Goal: Task Accomplishment & Management: Manage account settings

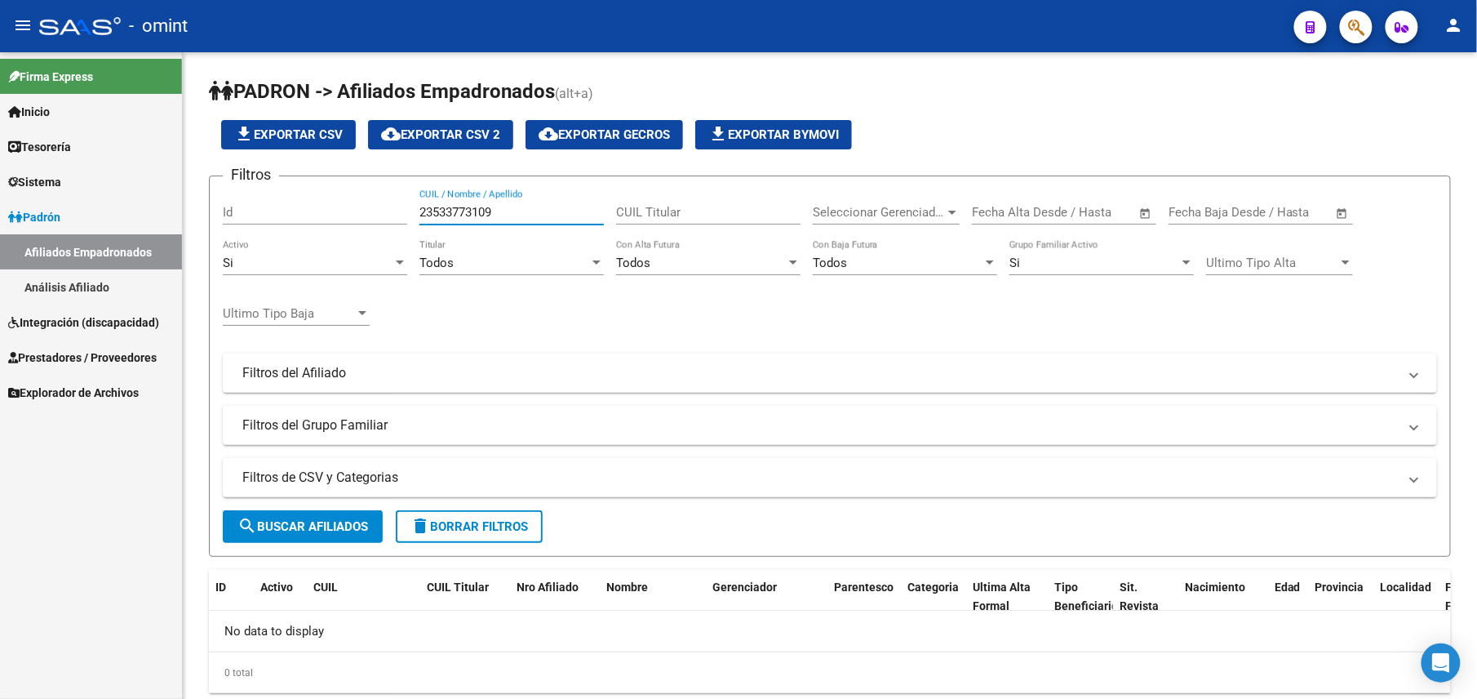
click at [90, 314] on span "Integración (discapacidad)" at bounding box center [83, 322] width 151 height 18
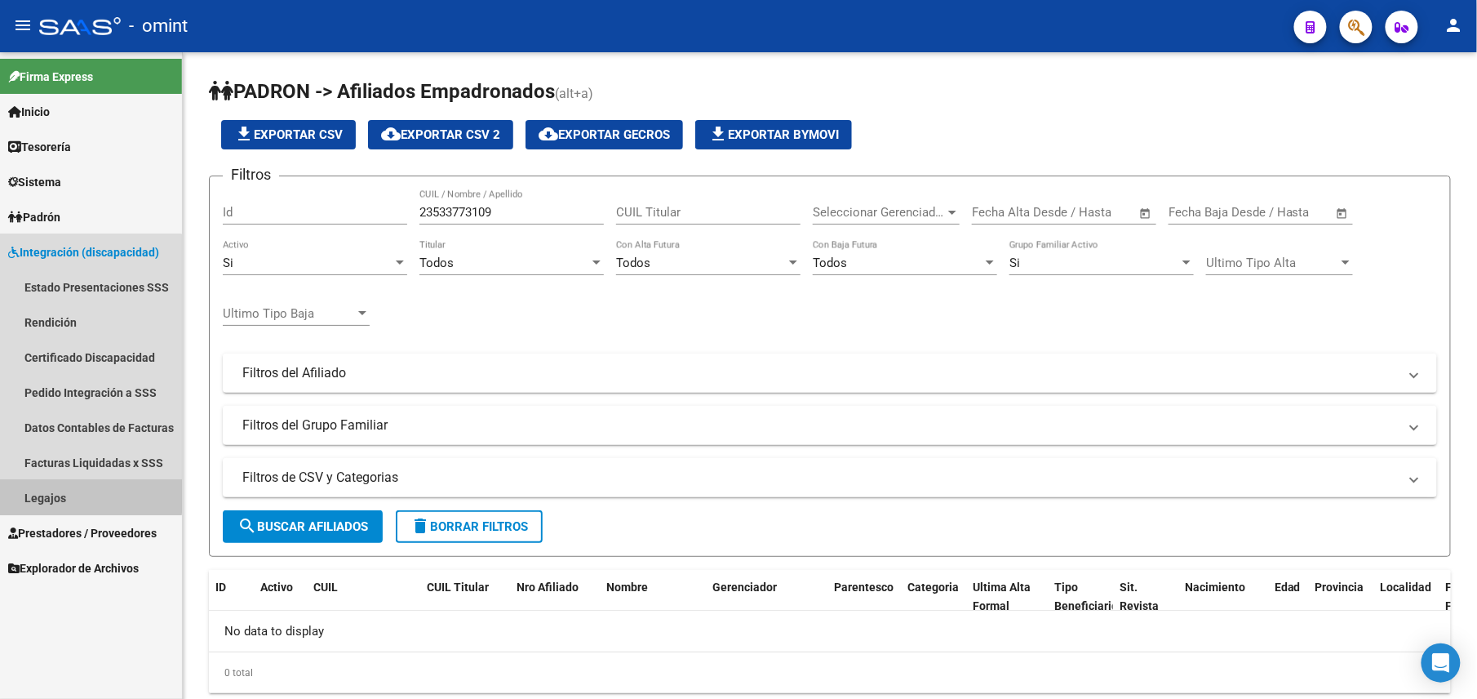
click at [50, 481] on link "Legajos" at bounding box center [91, 497] width 182 height 35
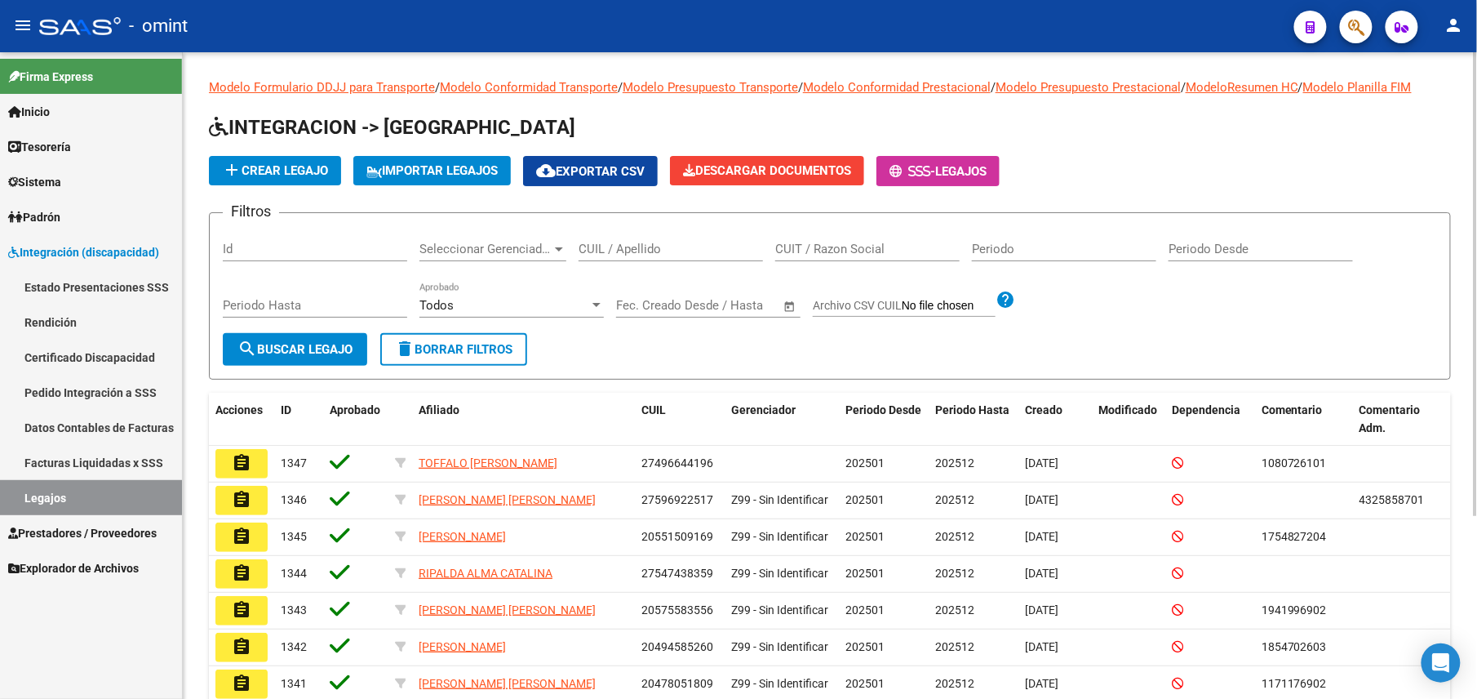
click at [291, 157] on button "add Crear Legajo" at bounding box center [275, 170] width 132 height 29
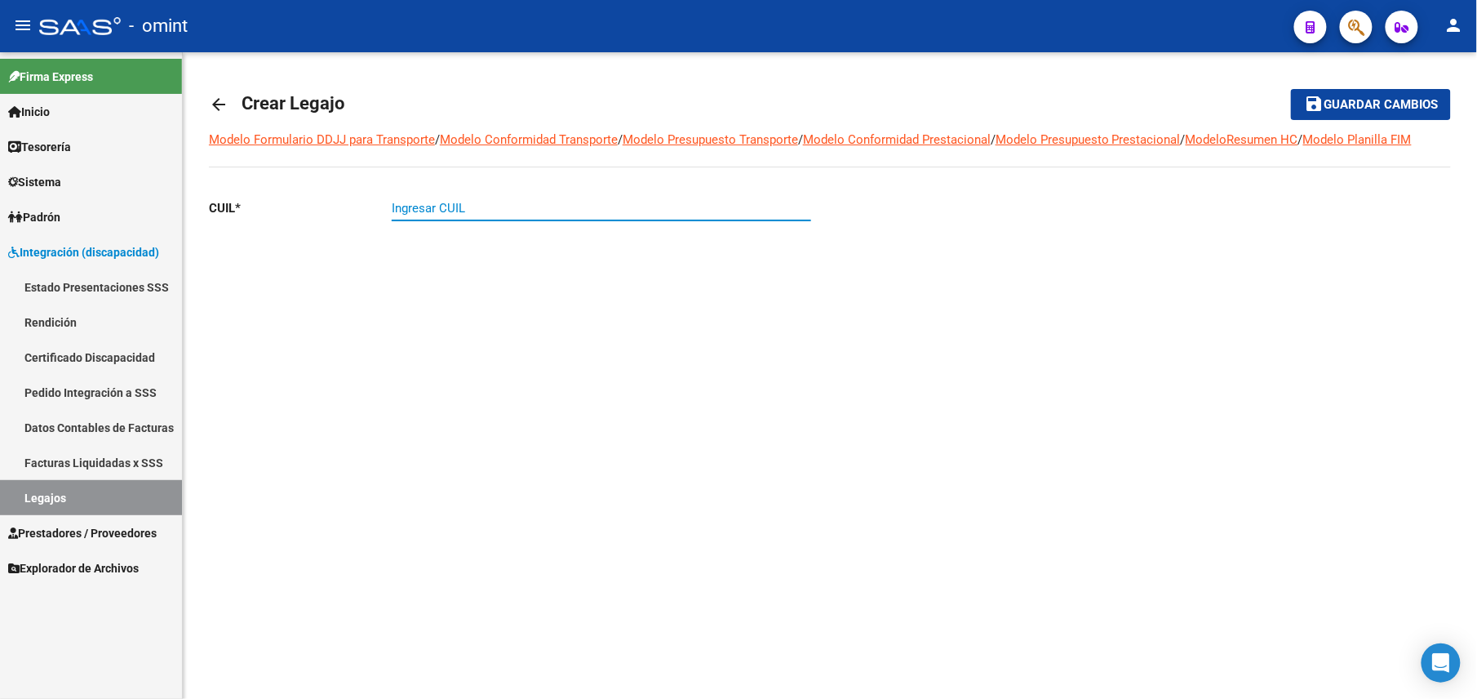
click at [472, 207] on input "Ingresar CUIL" at bounding box center [601, 208] width 419 height 15
paste input "23-53377310-9"
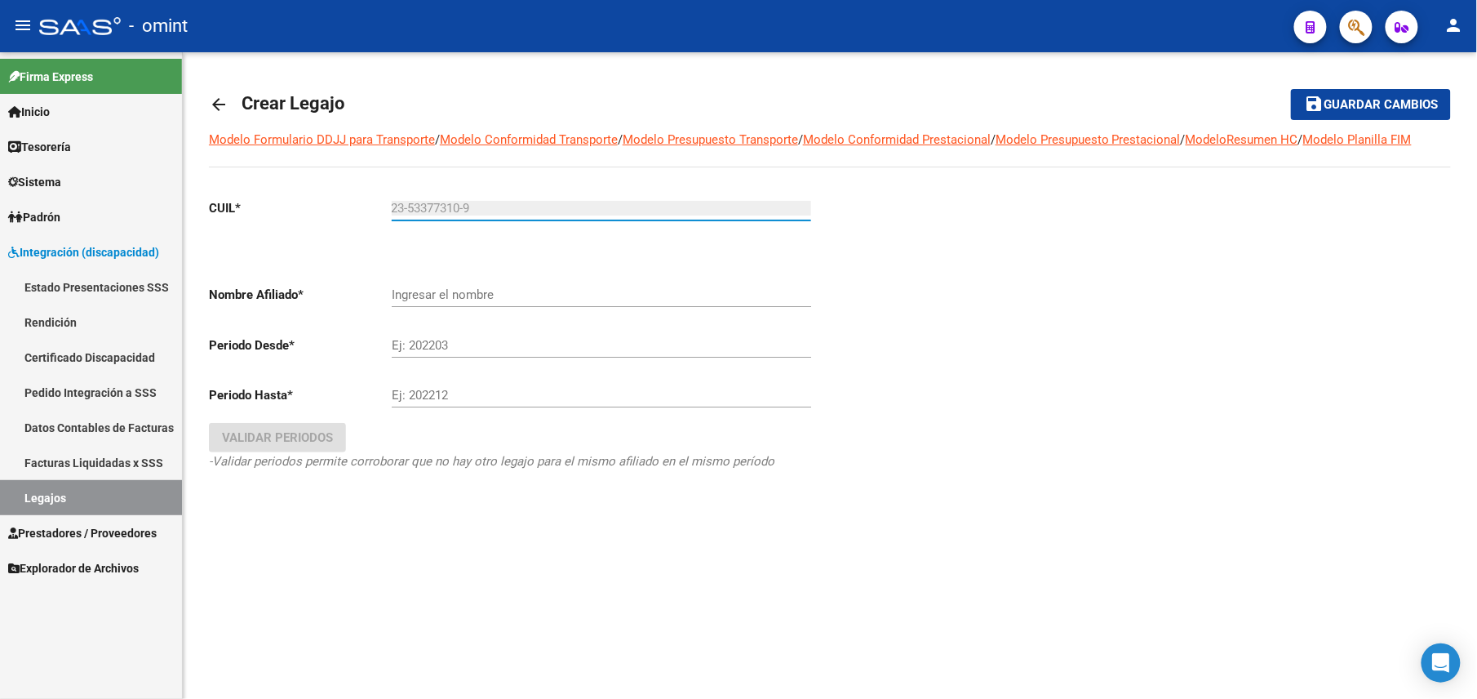
type input "23-53377310-9"
click at [991, 225] on div at bounding box center [1140, 357] width 621 height 344
type input "[PERSON_NAME]"
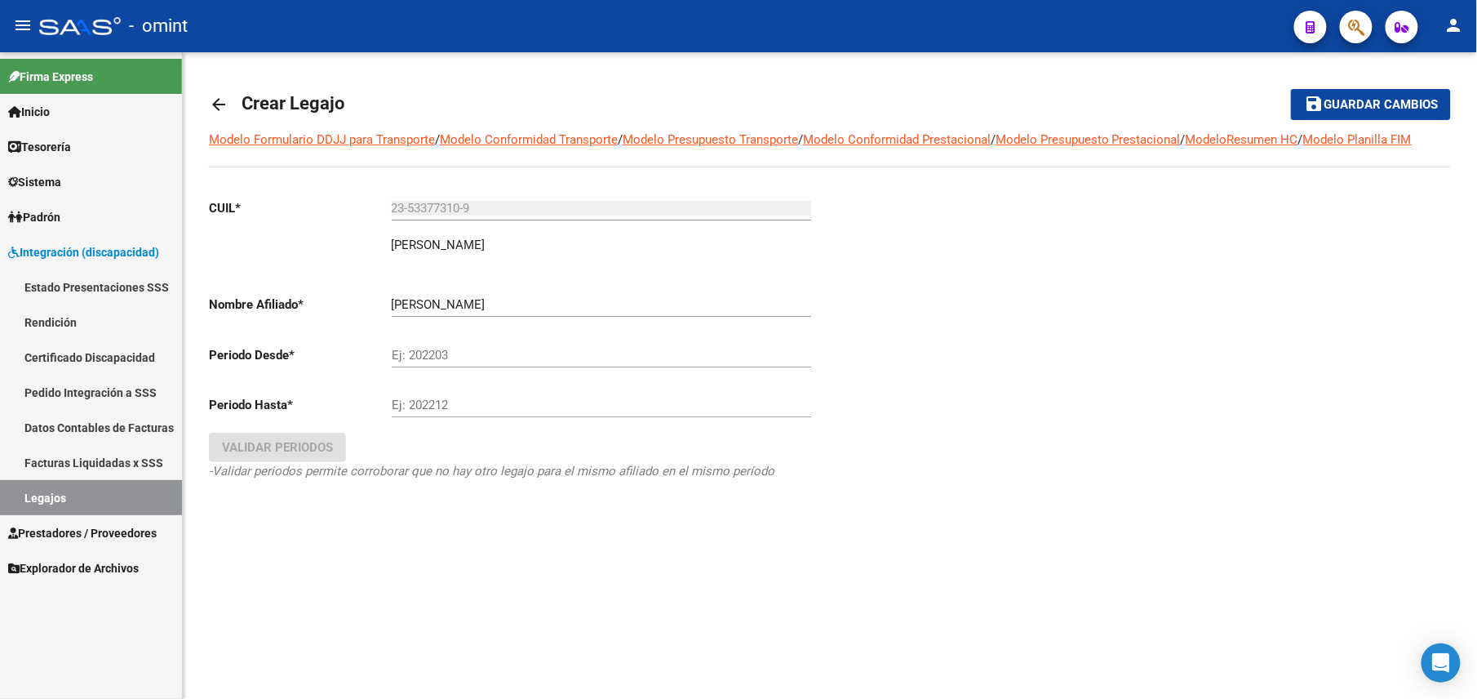
click at [529, 369] on div "Ej: 202203" at bounding box center [601, 357] width 419 height 51
click at [533, 353] on input "Ej: 202203" at bounding box center [601, 355] width 419 height 15
drag, startPoint x: 534, startPoint y: 354, endPoint x: 370, endPoint y: 354, distance: 164.0
click at [370, 354] on app-form-text-field "Periodo Desde * 20250 Ej: 202203" at bounding box center [510, 355] width 602 height 15
type input "202501"
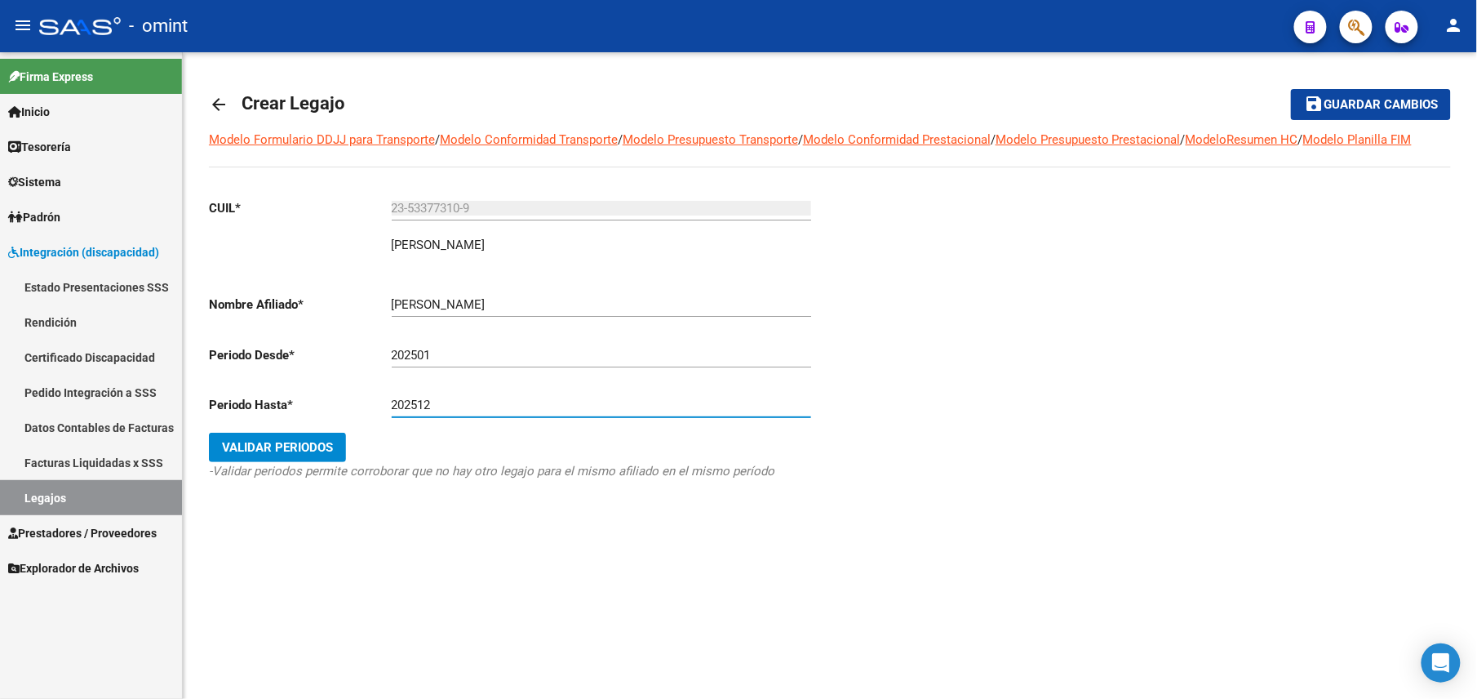
type input "202512"
click at [287, 437] on button "Validar Periodos" at bounding box center [277, 446] width 137 height 29
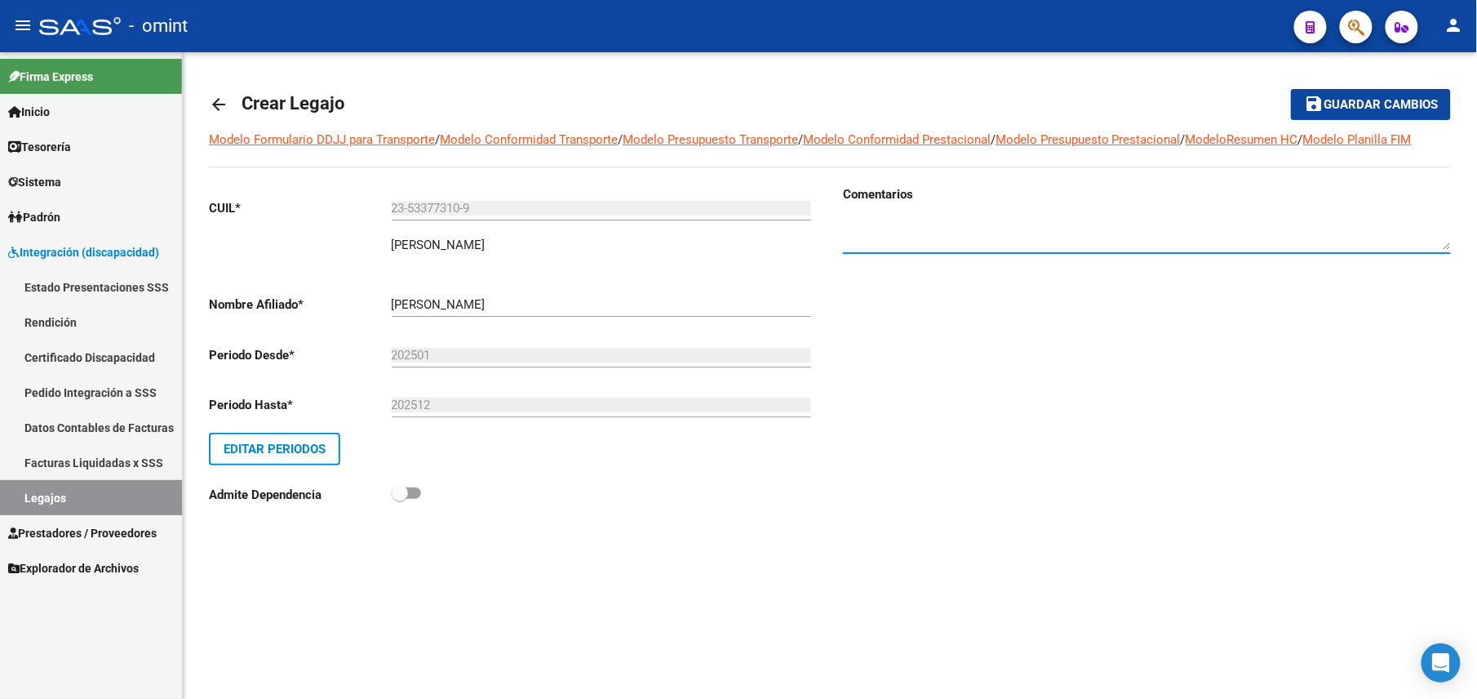
click at [955, 223] on textarea at bounding box center [1147, 233] width 608 height 33
paste textarea "2001443703"
type textarea "2001443703"
click at [996, 501] on div "Comentarios" at bounding box center [1140, 355] width 621 height 341
click at [1376, 99] on span "Guardar cambios" at bounding box center [1381, 105] width 114 height 15
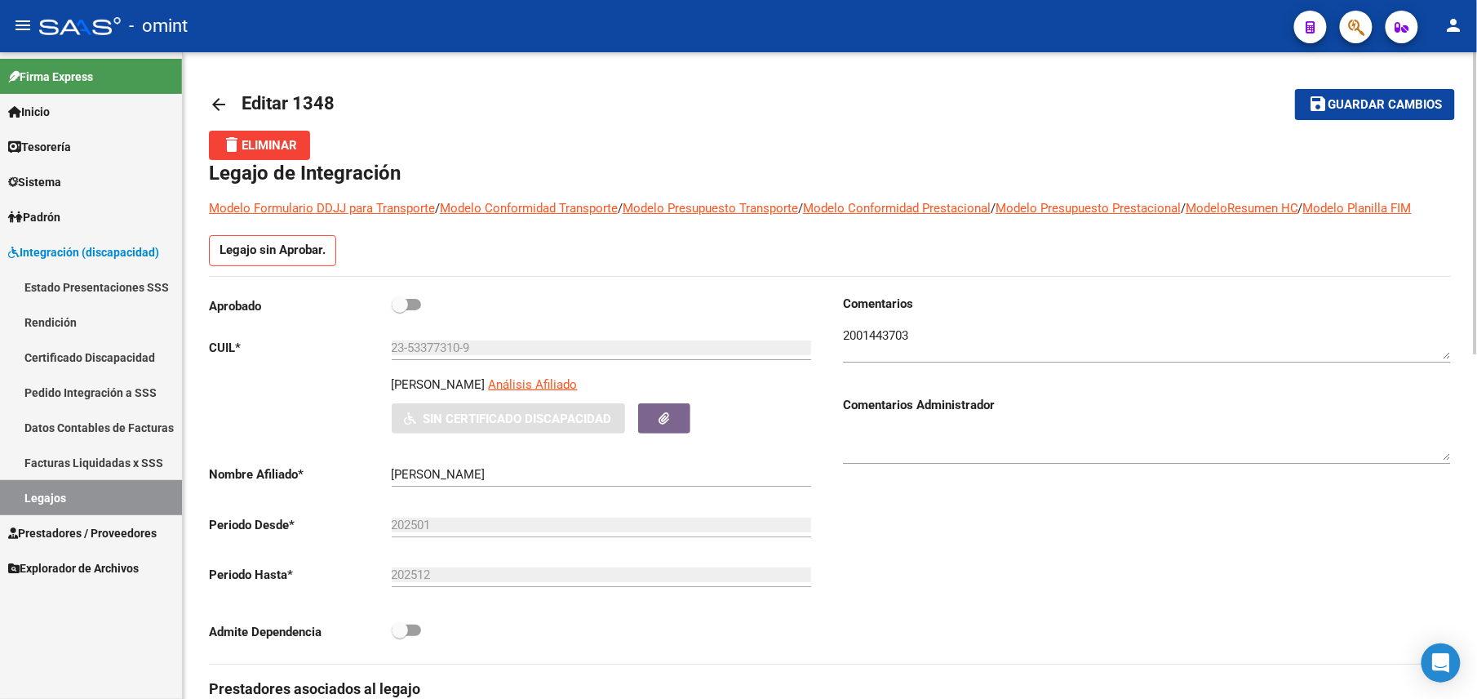
click at [927, 344] on textarea at bounding box center [1147, 342] width 608 height 33
click at [898, 452] on textarea at bounding box center [1147, 444] width 608 height 33
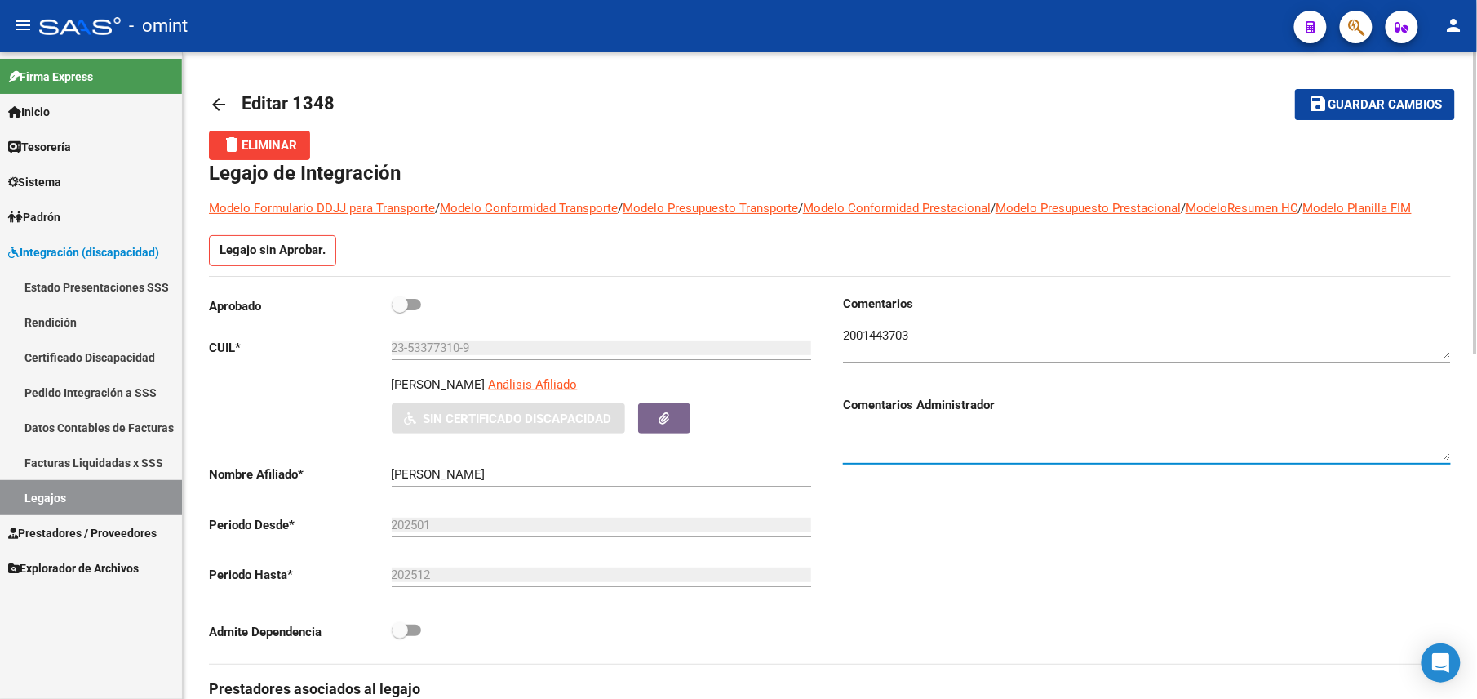
paste textarea "[PERSON_NAME] POR RENOVACIÓN DE CUD EN TRÁMITE"
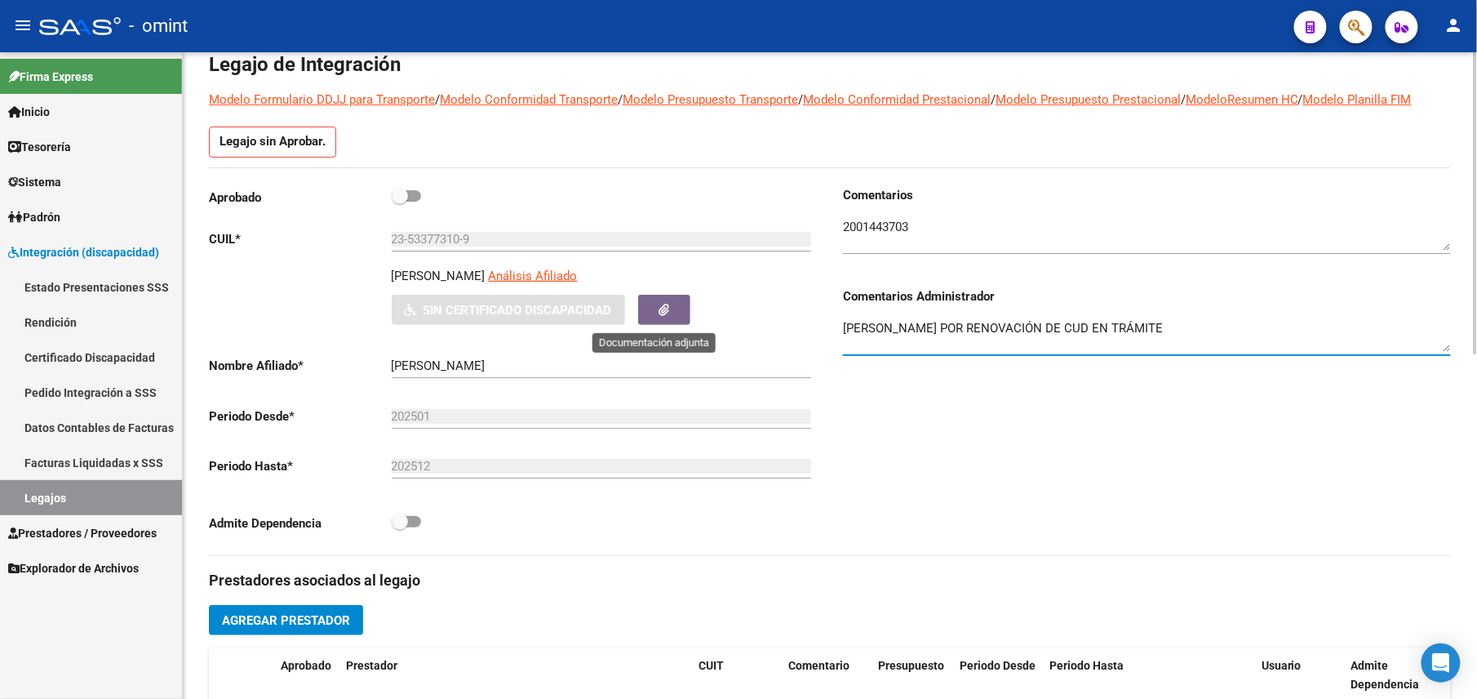
type textarea "[PERSON_NAME] POR RENOVACIÓN DE CUD EN TRÁMITE"
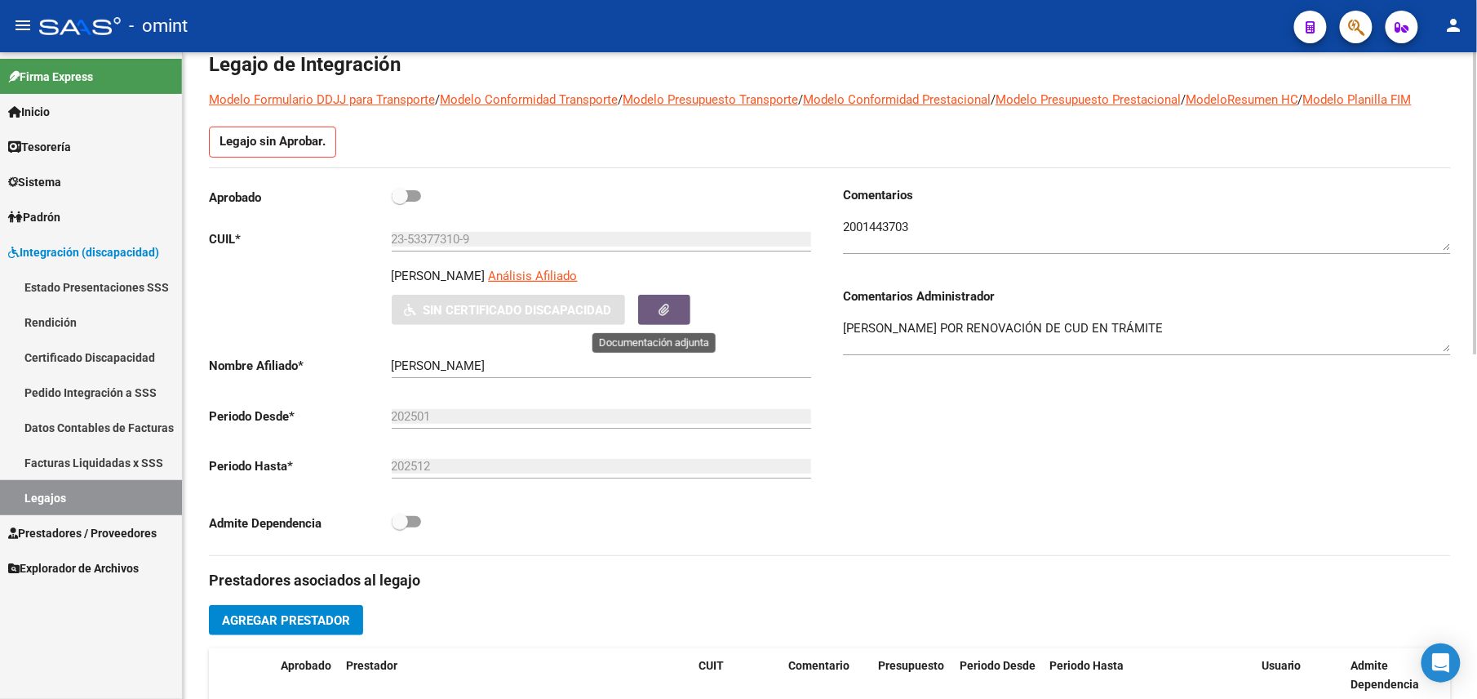
click at [673, 308] on button "button" at bounding box center [664, 310] width 52 height 30
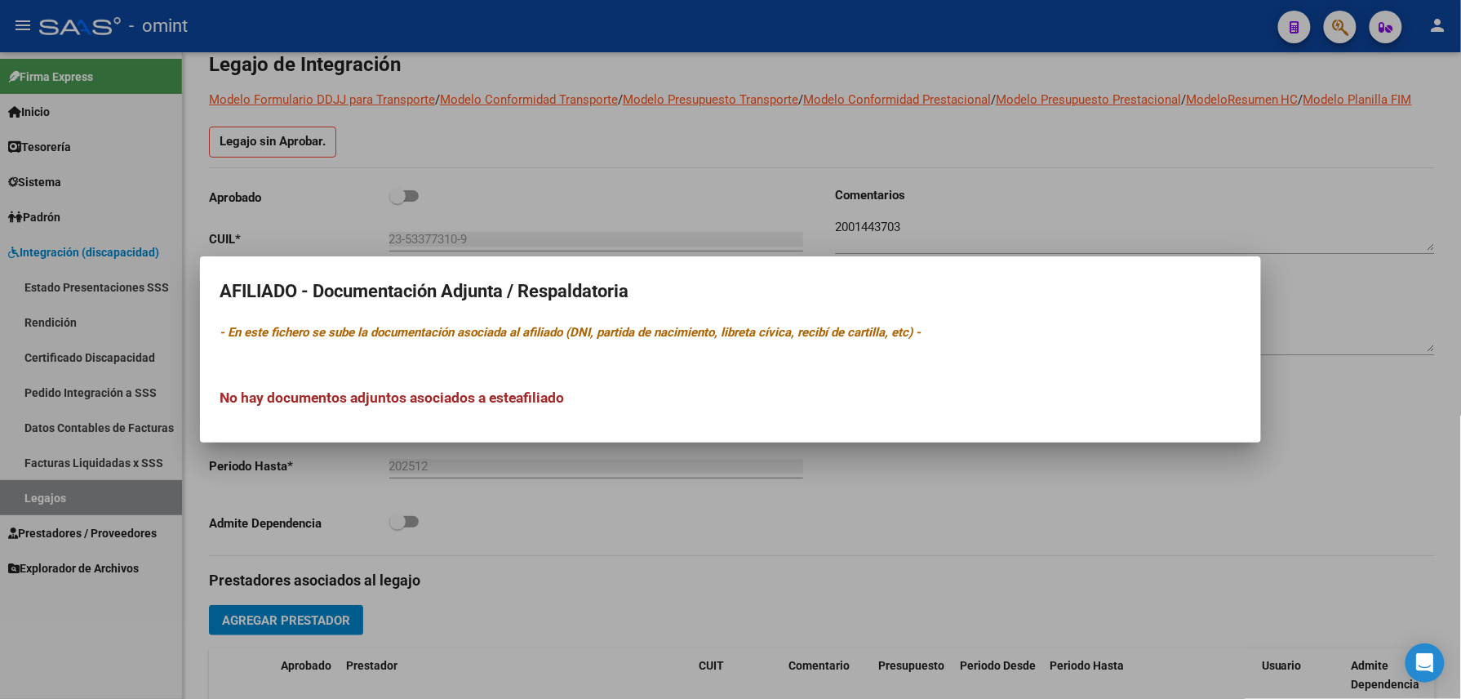
click at [751, 366] on div "No hay documentos adjuntos asociados a este afiliado" at bounding box center [731, 381] width 1022 height 54
click at [252, 396] on h3 "No hay documentos adjuntos asociados a este afiliado" at bounding box center [731, 397] width 1022 height 21
click at [1244, 503] on div at bounding box center [730, 349] width 1461 height 699
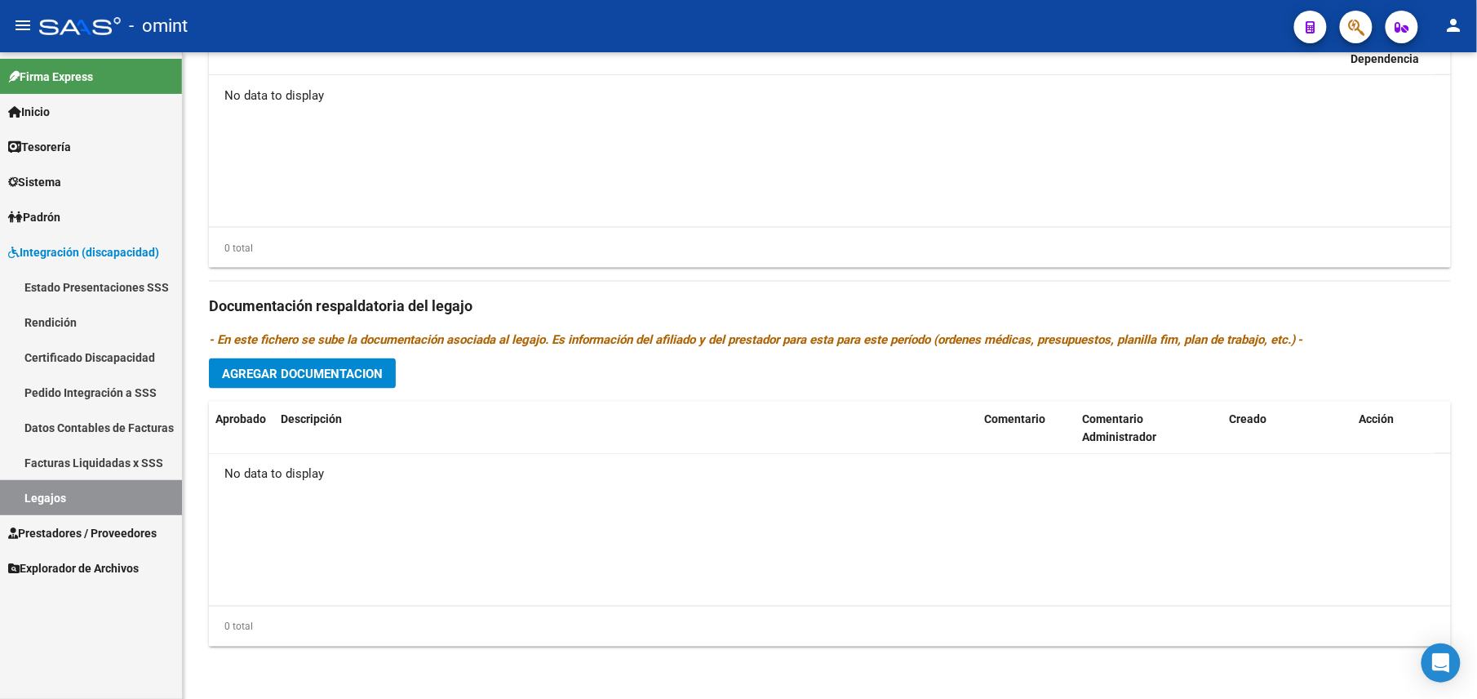
scroll to position [85, 0]
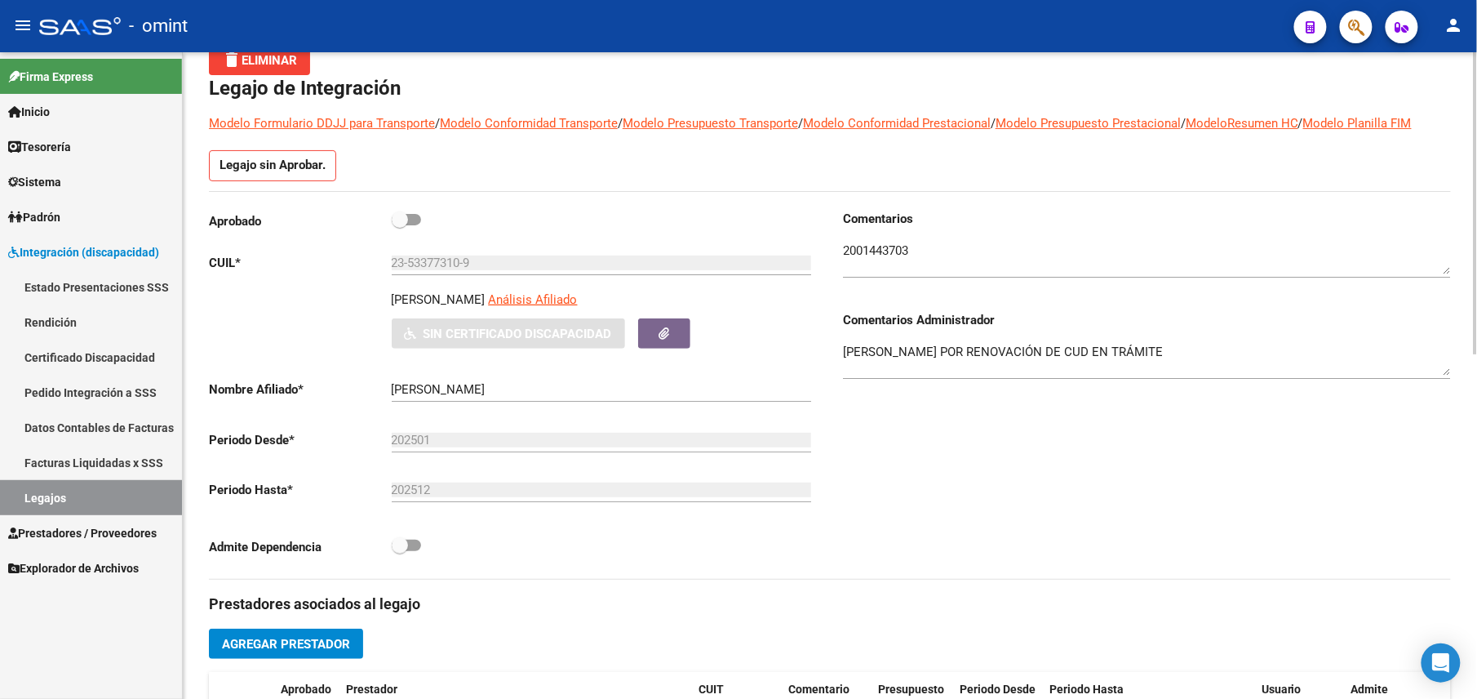
click at [1030, 452] on div "Comentarios Comentarios Administrador [PERSON_NAME] POR RENOVACIÓN DE CUD EN TR…" at bounding box center [1140, 394] width 621 height 369
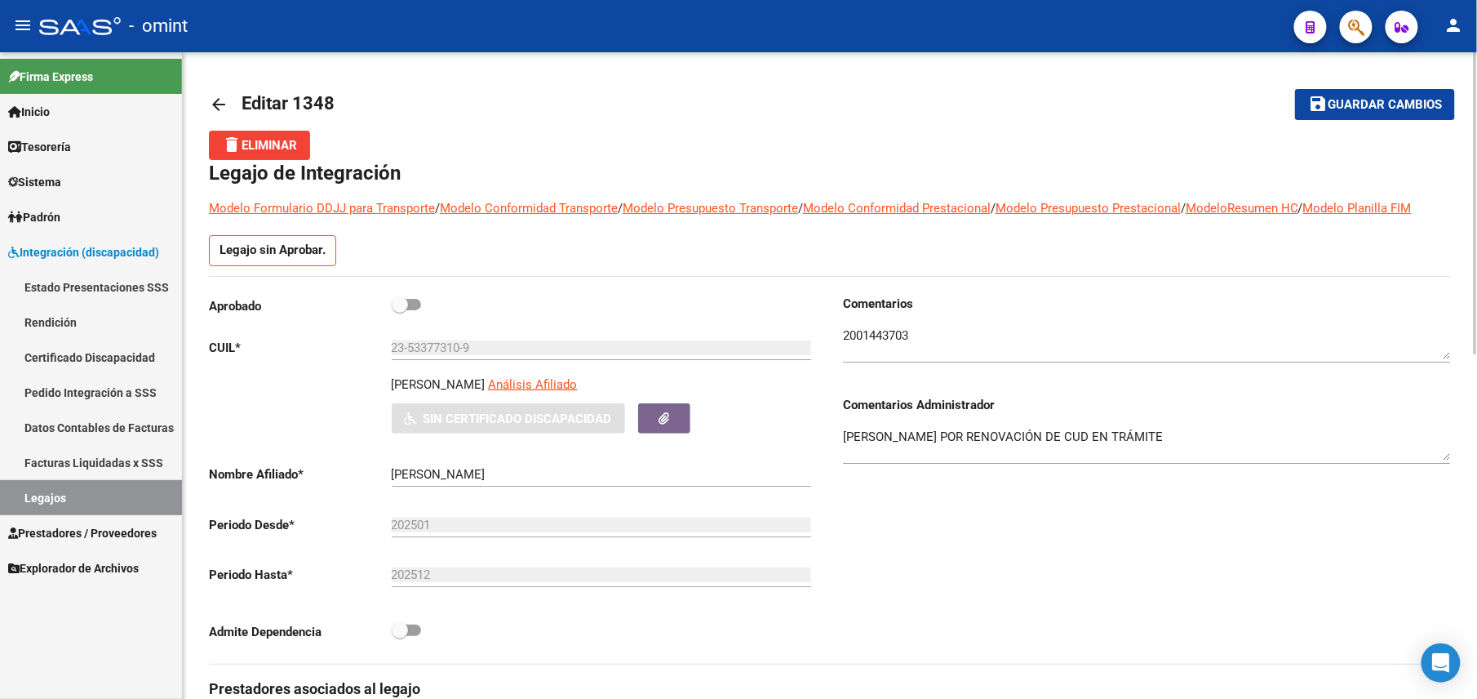
click at [213, 91] on link "arrow_back" at bounding box center [225, 104] width 33 height 38
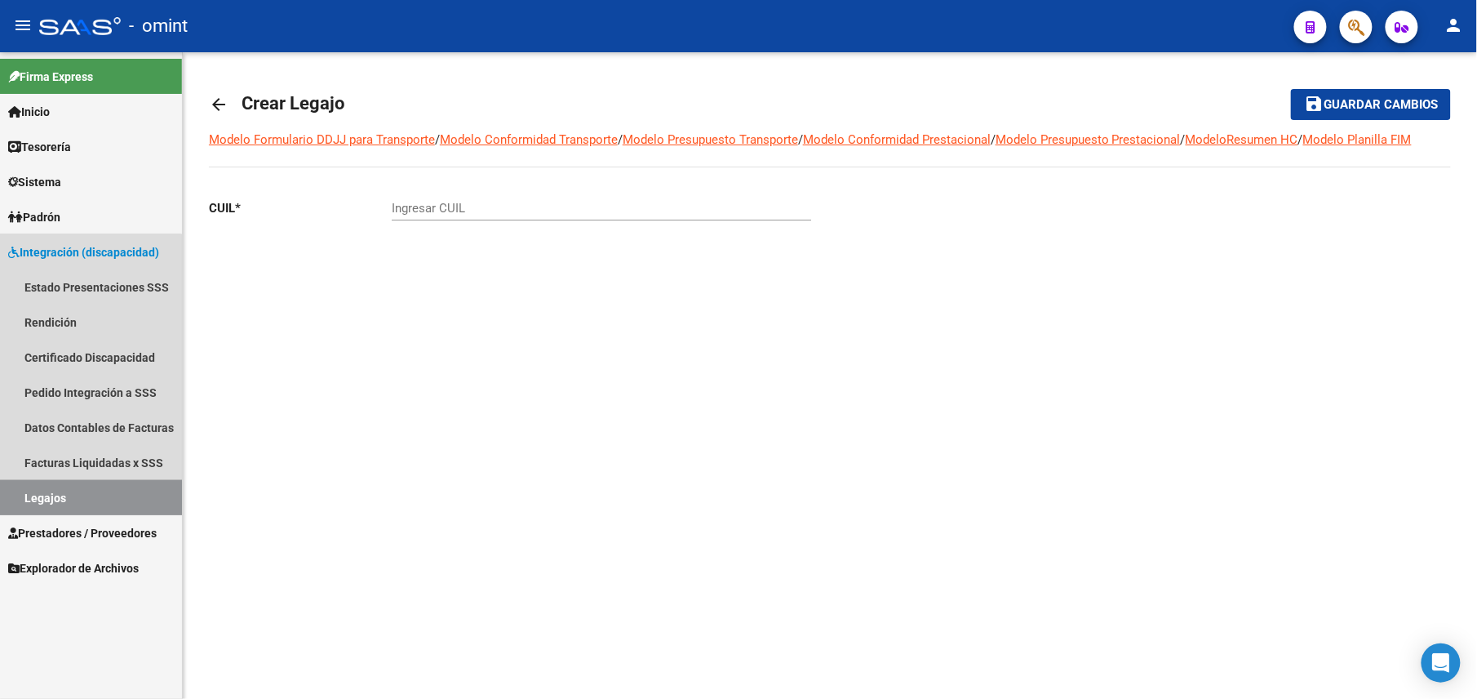
click at [62, 490] on link "Legajos" at bounding box center [91, 497] width 182 height 35
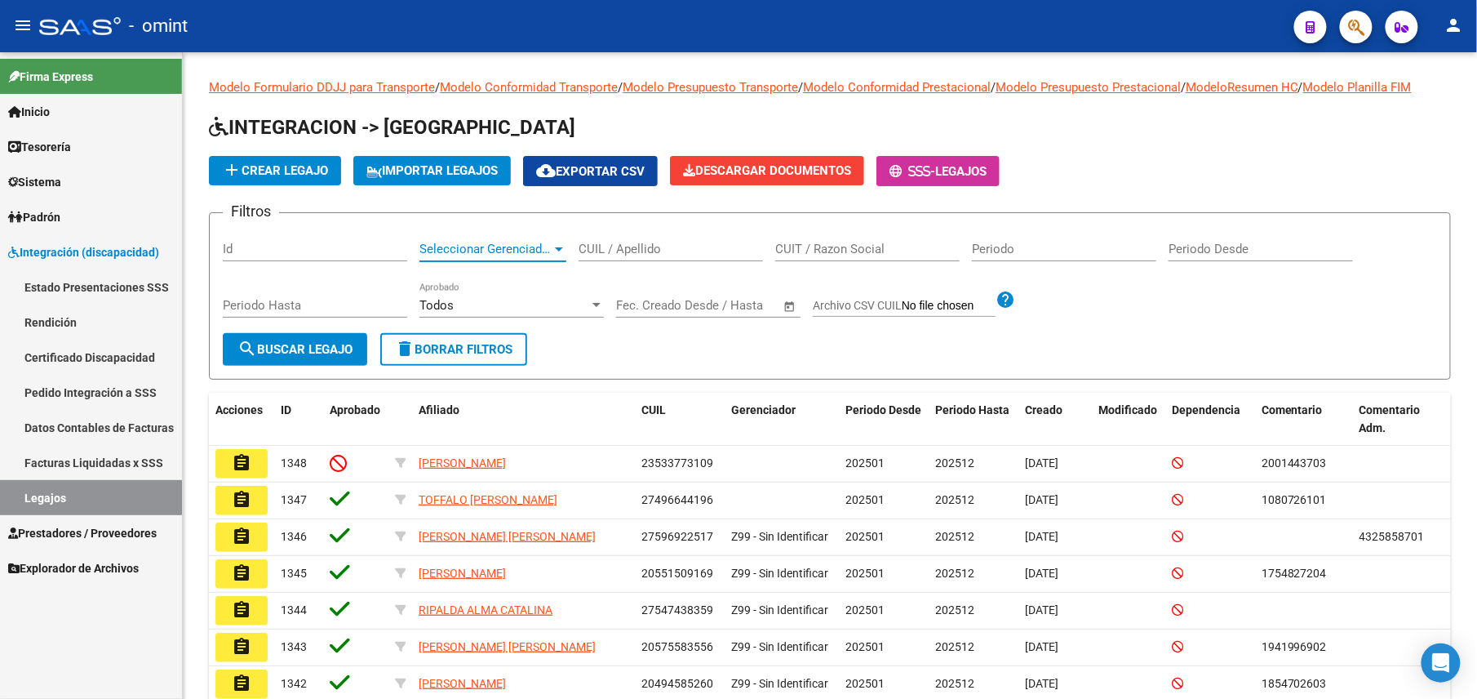
click at [455, 253] on span "Seleccionar Gerenciador" at bounding box center [485, 249] width 132 height 15
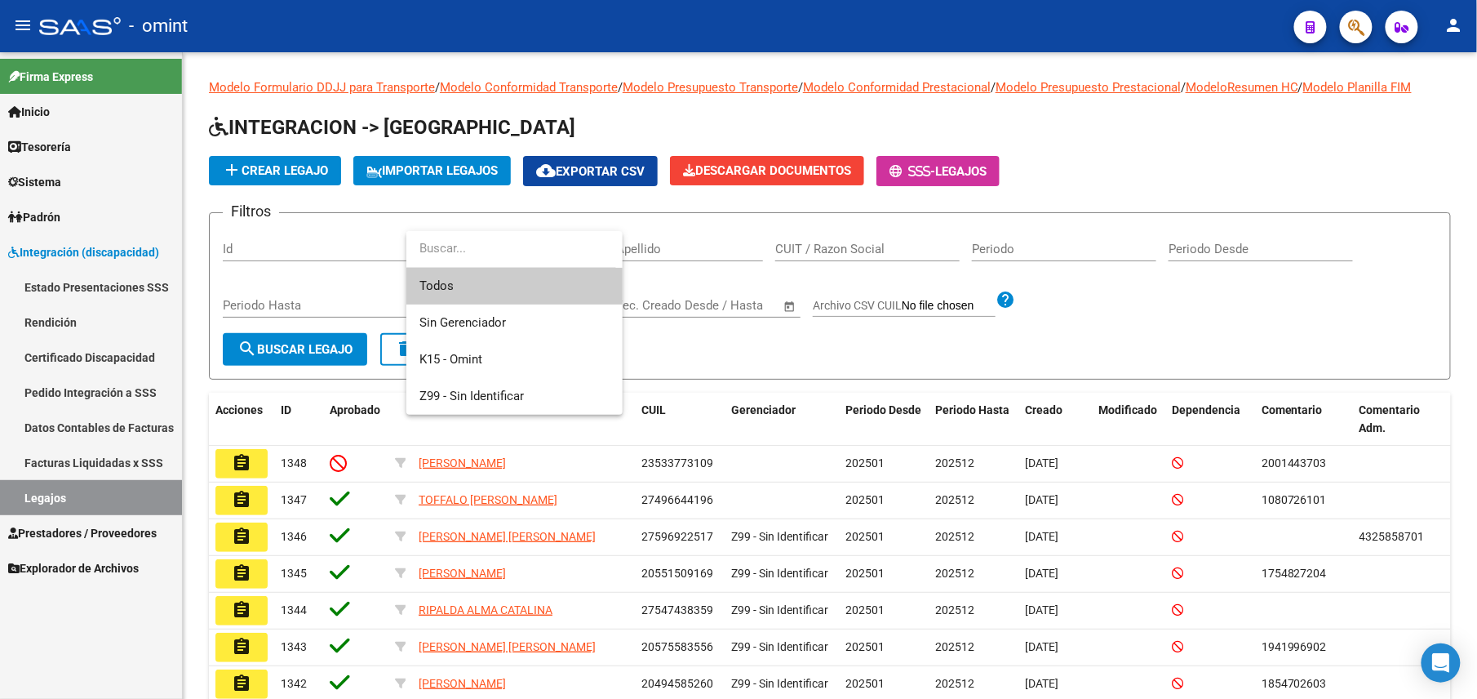
click at [676, 239] on div at bounding box center [738, 349] width 1477 height 699
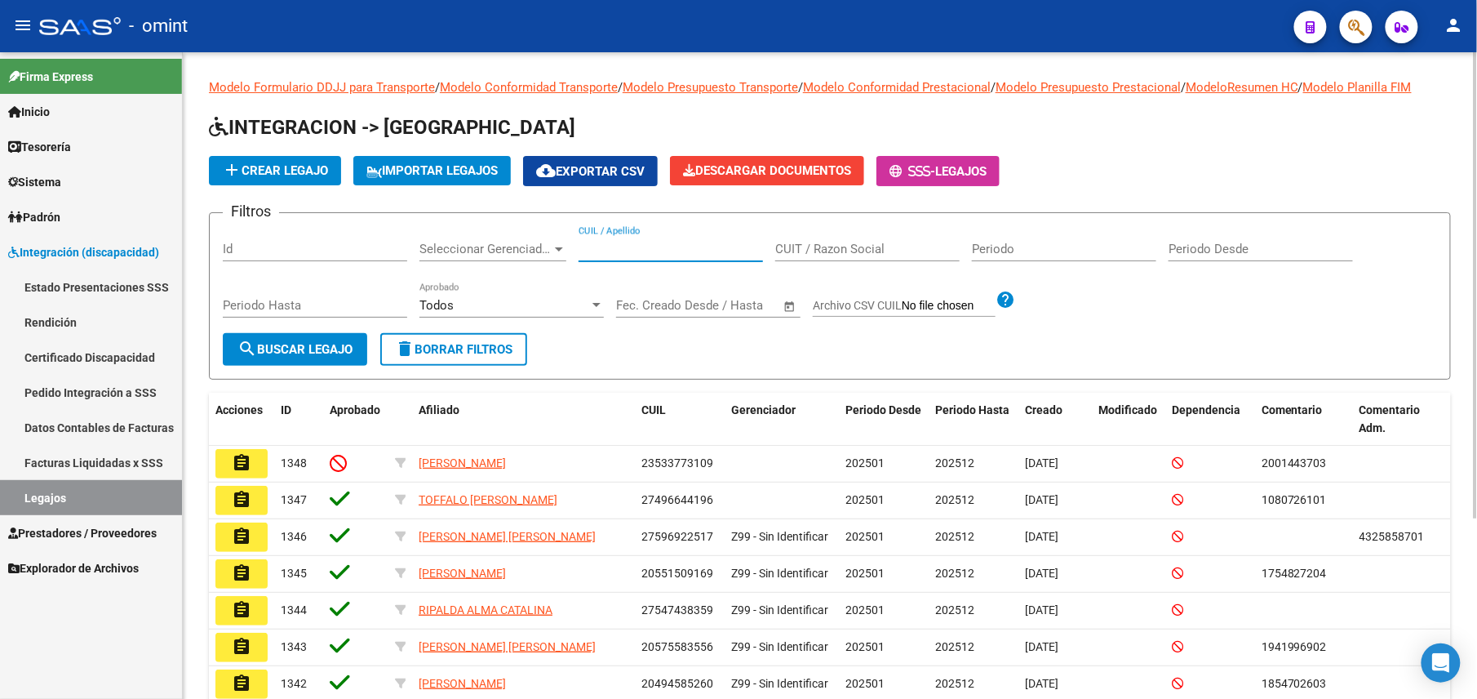
click at [679, 245] on input "CUIL / Apellido" at bounding box center [671, 249] width 184 height 15
paste input "20575425977"
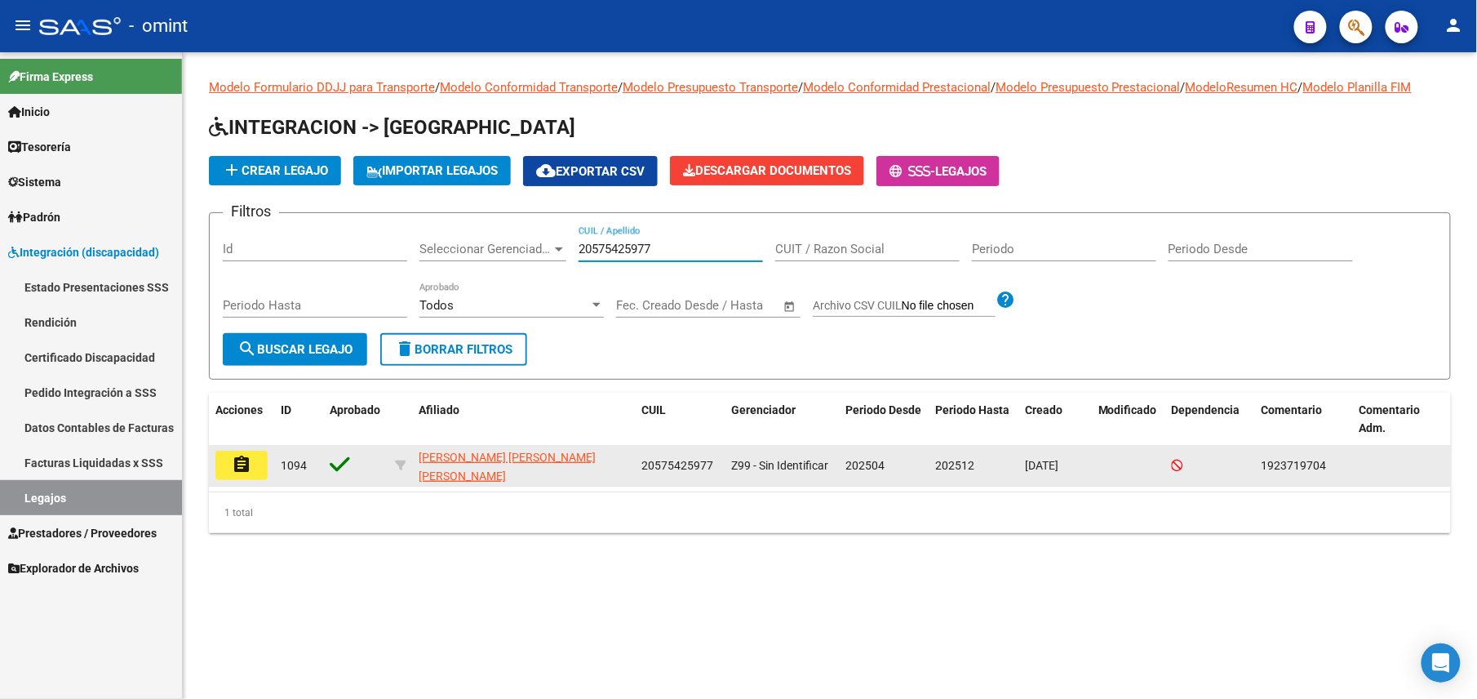
type input "20575425977"
click at [233, 461] on mat-icon "assignment" at bounding box center [242, 465] width 20 height 20
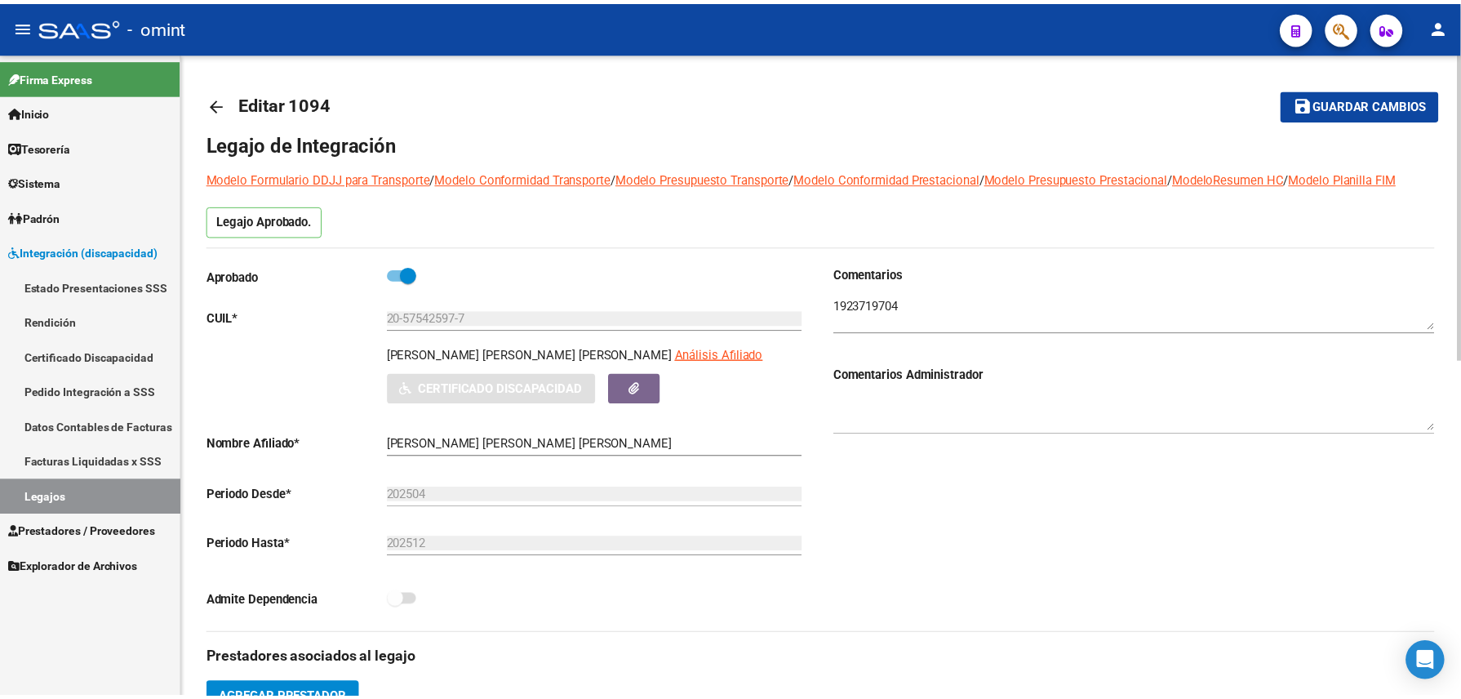
scroll to position [435, 0]
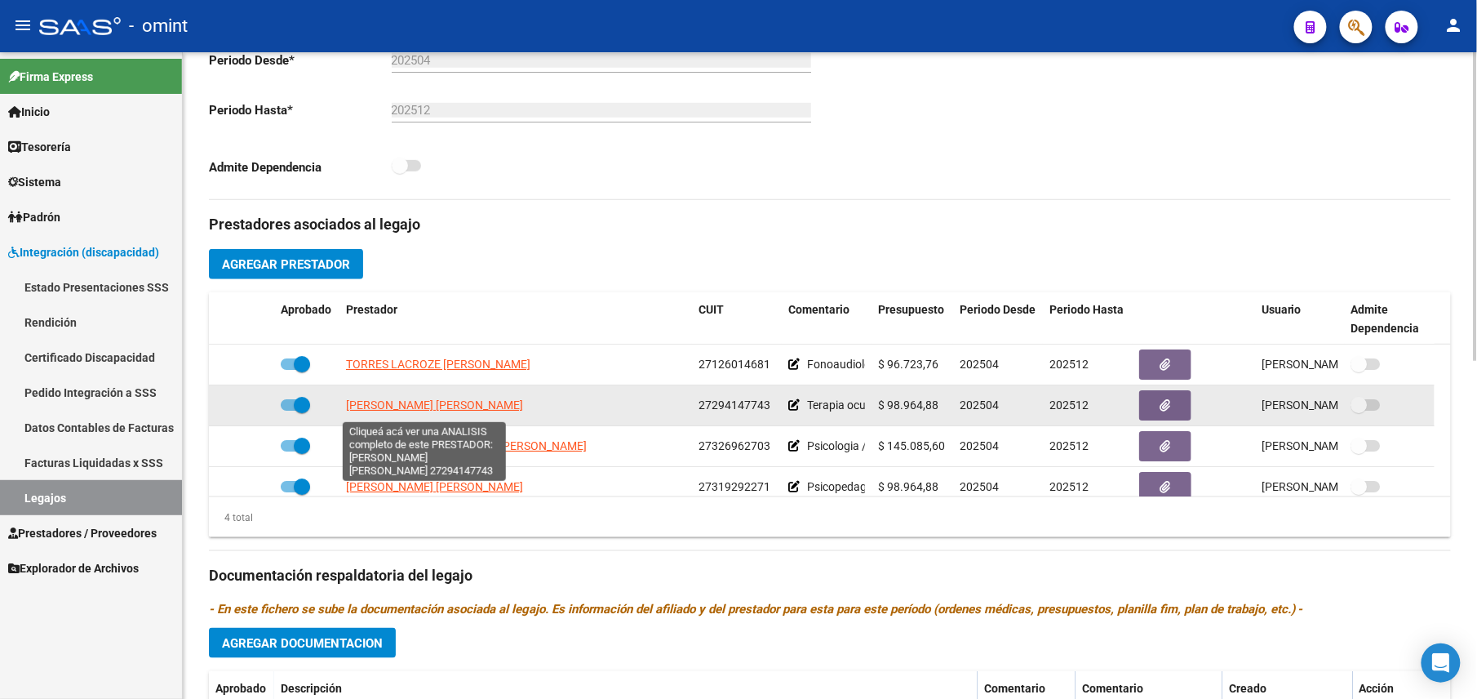
click at [402, 410] on span "[PERSON_NAME] [PERSON_NAME]" at bounding box center [434, 404] width 177 height 13
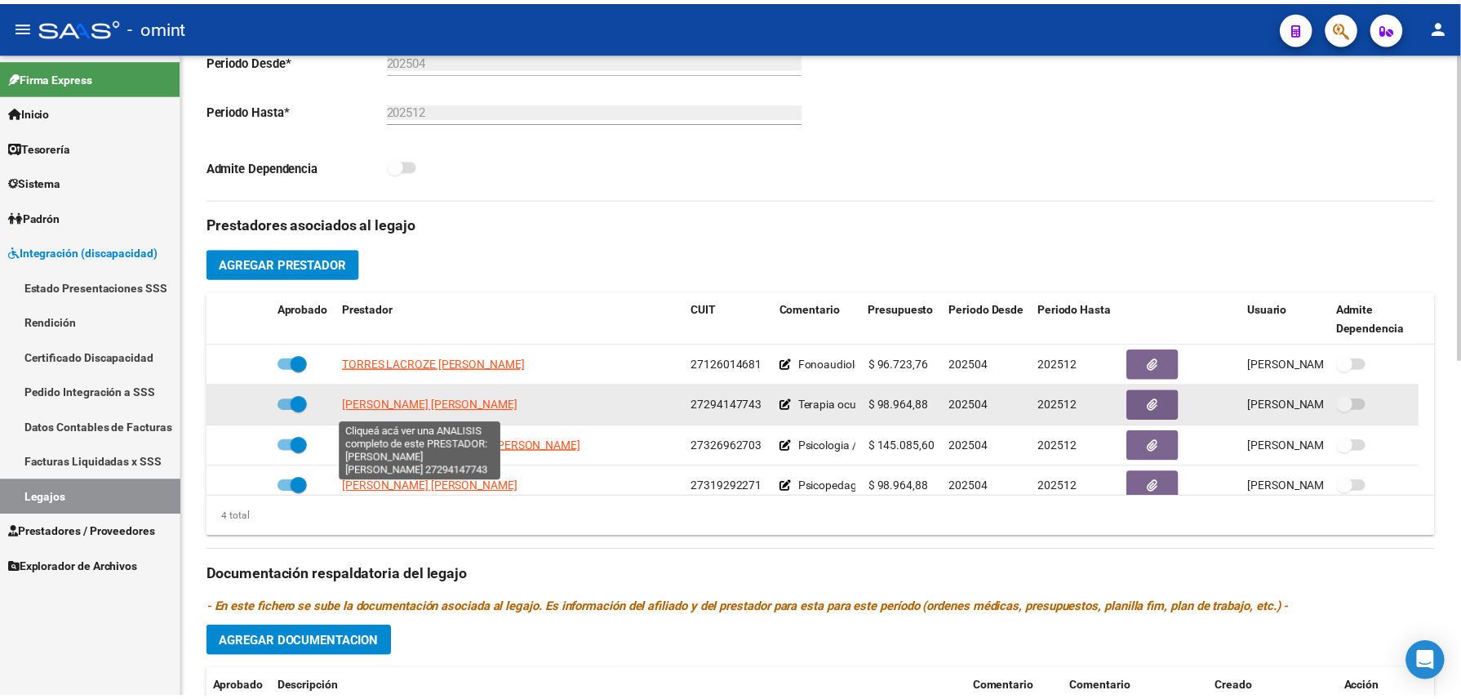
scroll to position [454, 0]
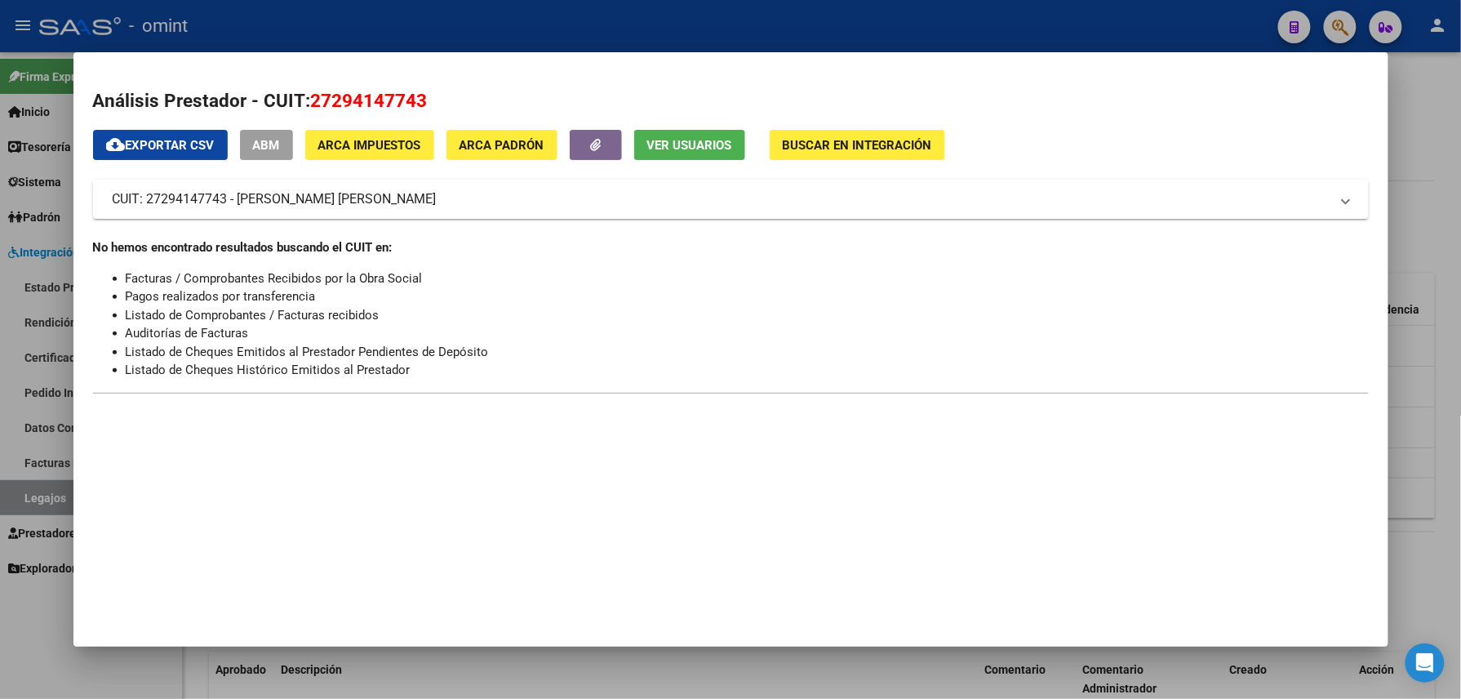
click at [660, 148] on span "Ver Usuarios" at bounding box center [689, 145] width 85 height 15
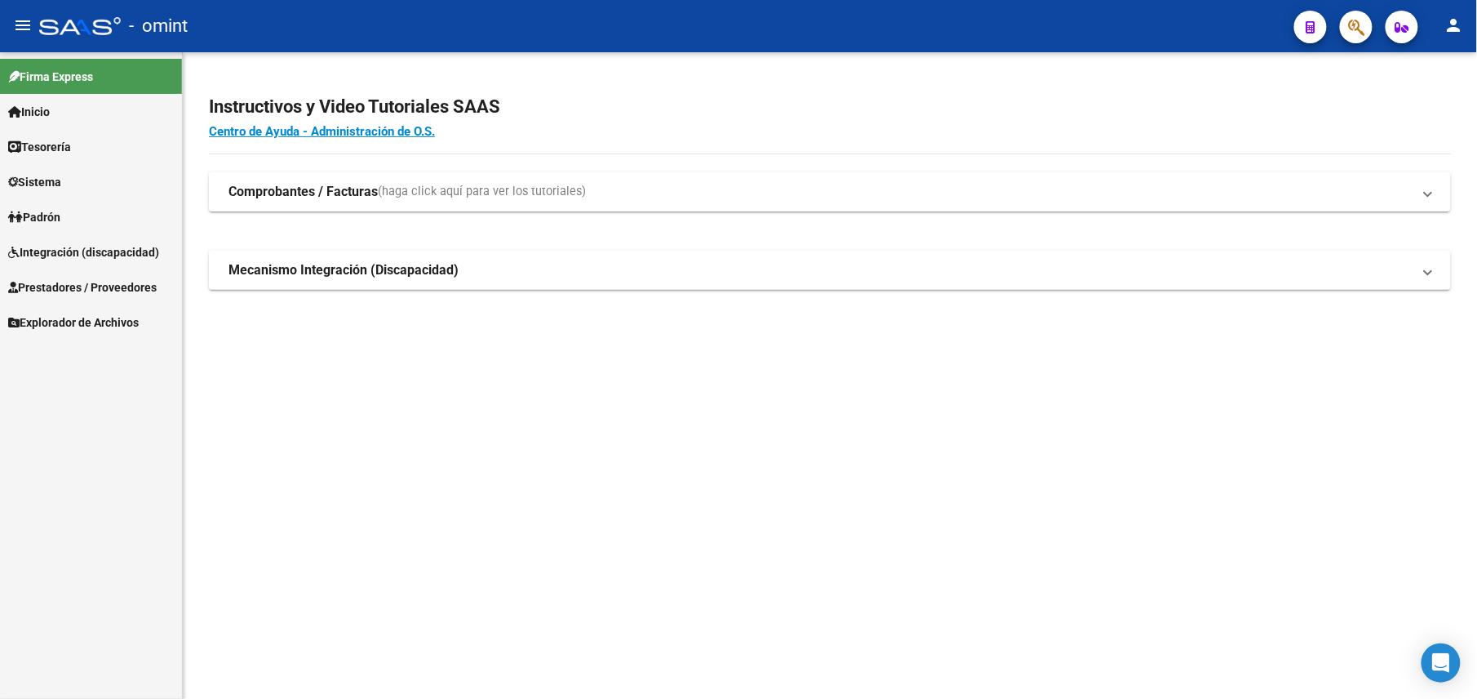
click at [77, 177] on link "Sistema" at bounding box center [91, 181] width 182 height 35
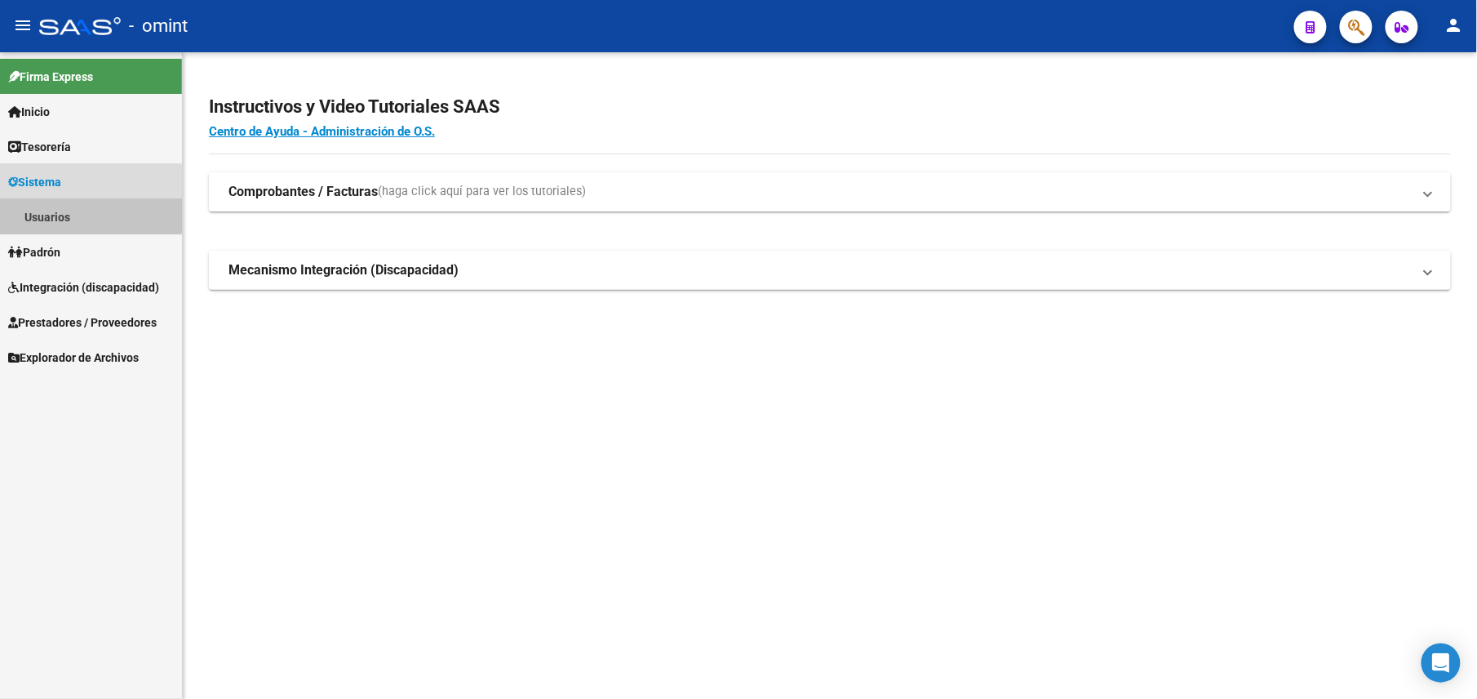
click at [85, 210] on link "Usuarios" at bounding box center [91, 216] width 182 height 35
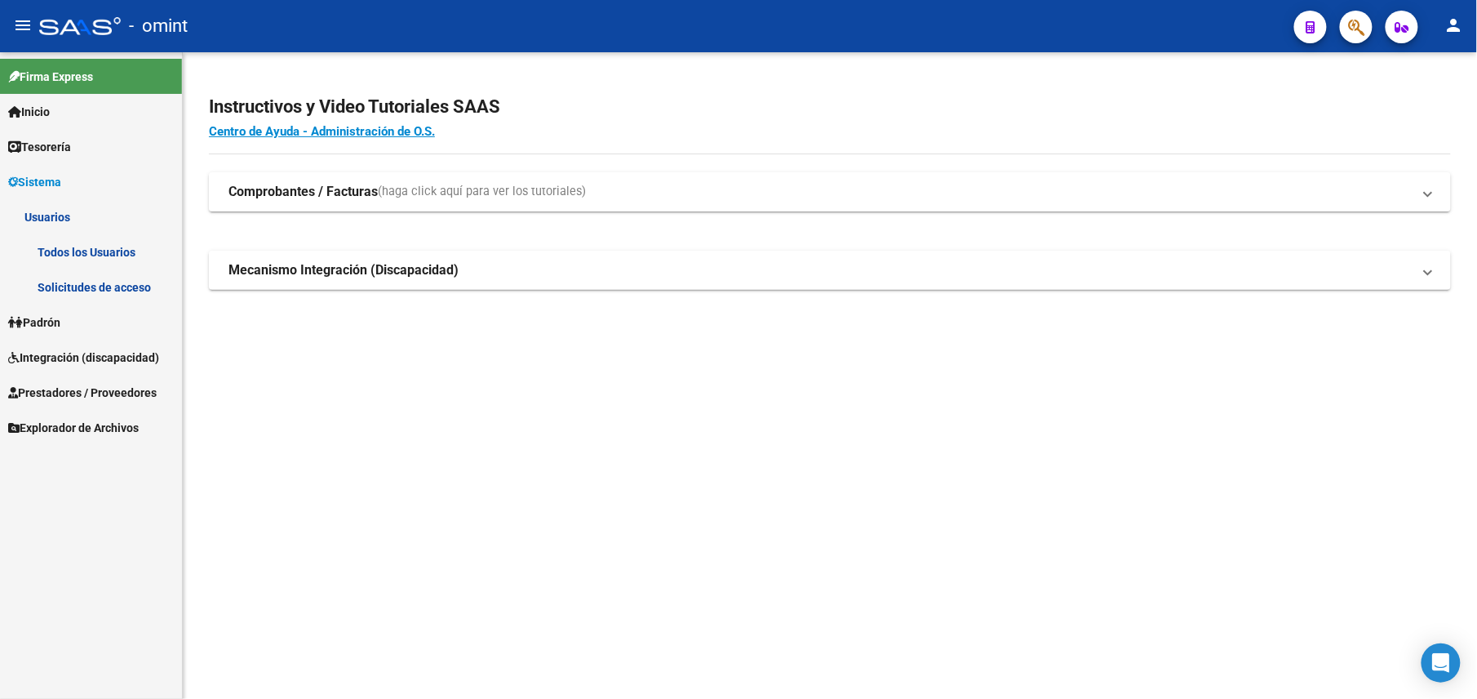
click at [104, 249] on link "Todos los Usuarios" at bounding box center [91, 251] width 182 height 35
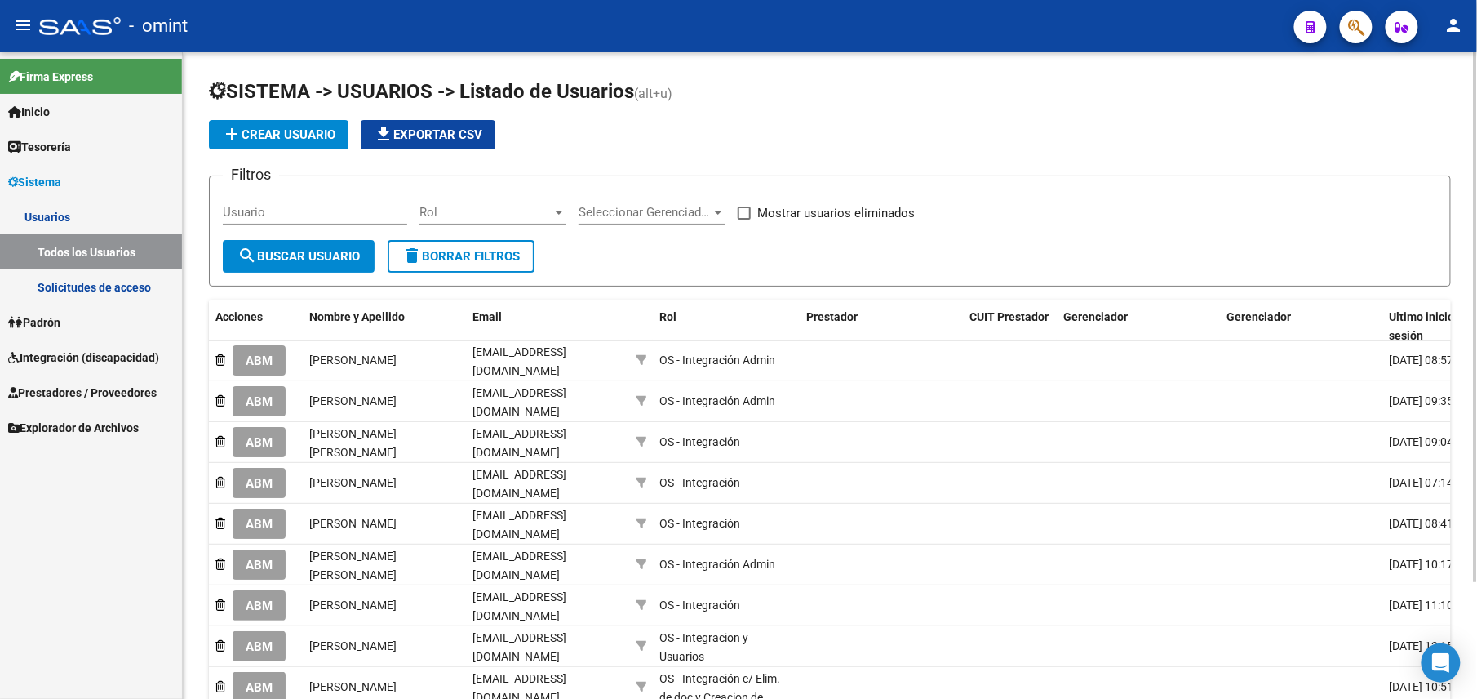
click at [261, 209] on input "Usuario" at bounding box center [315, 212] width 184 height 15
paste input "27294147743"
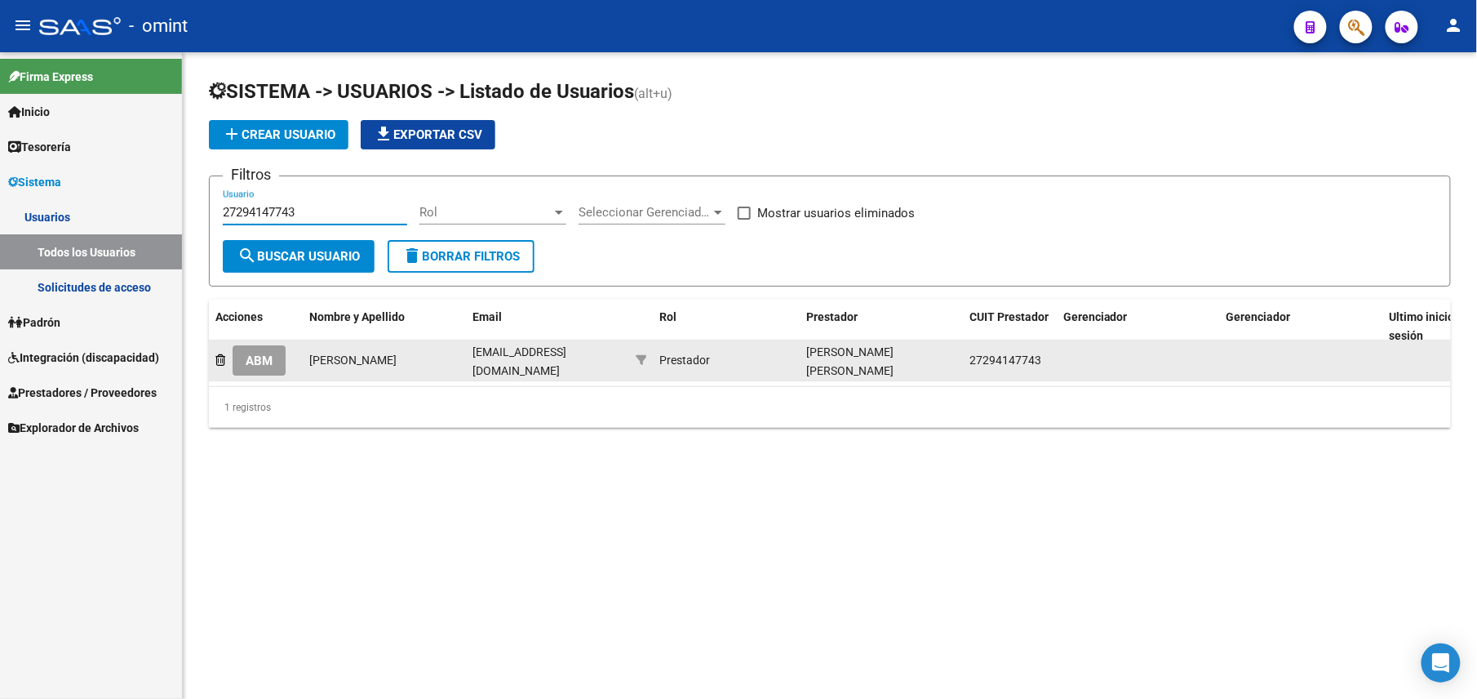
type input "27294147743"
click at [266, 345] on button "ABM" at bounding box center [259, 360] width 53 height 30
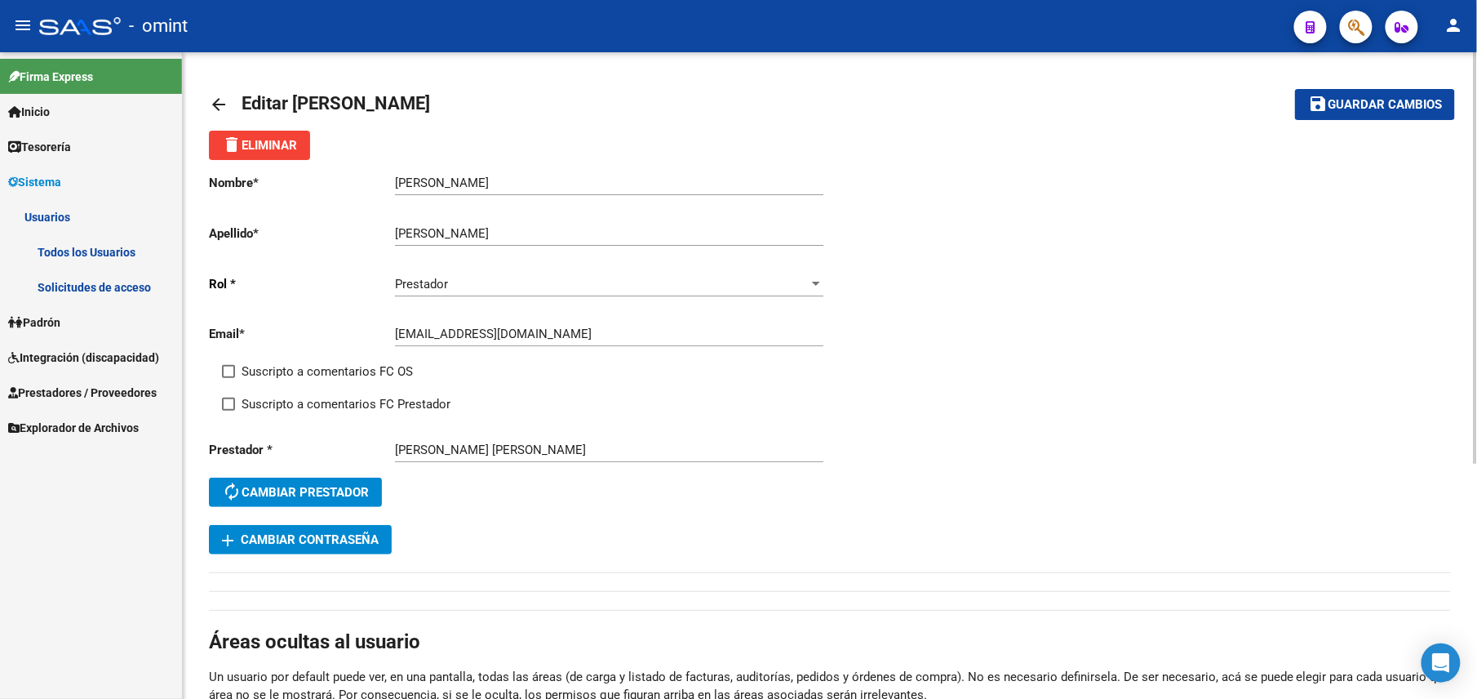
click at [226, 366] on label "Suscripto a comentarios FC OS" at bounding box center [317, 372] width 191 height 20
click at [228, 378] on input "Suscripto a comentarios FC OS" at bounding box center [228, 378] width 1 height 1
checkbox input "true"
click at [233, 397] on label "Suscripto a comentarios FC Prestador" at bounding box center [336, 404] width 228 height 20
click at [228, 410] on input "Suscripto a comentarios FC Prestador" at bounding box center [228, 410] width 1 height 1
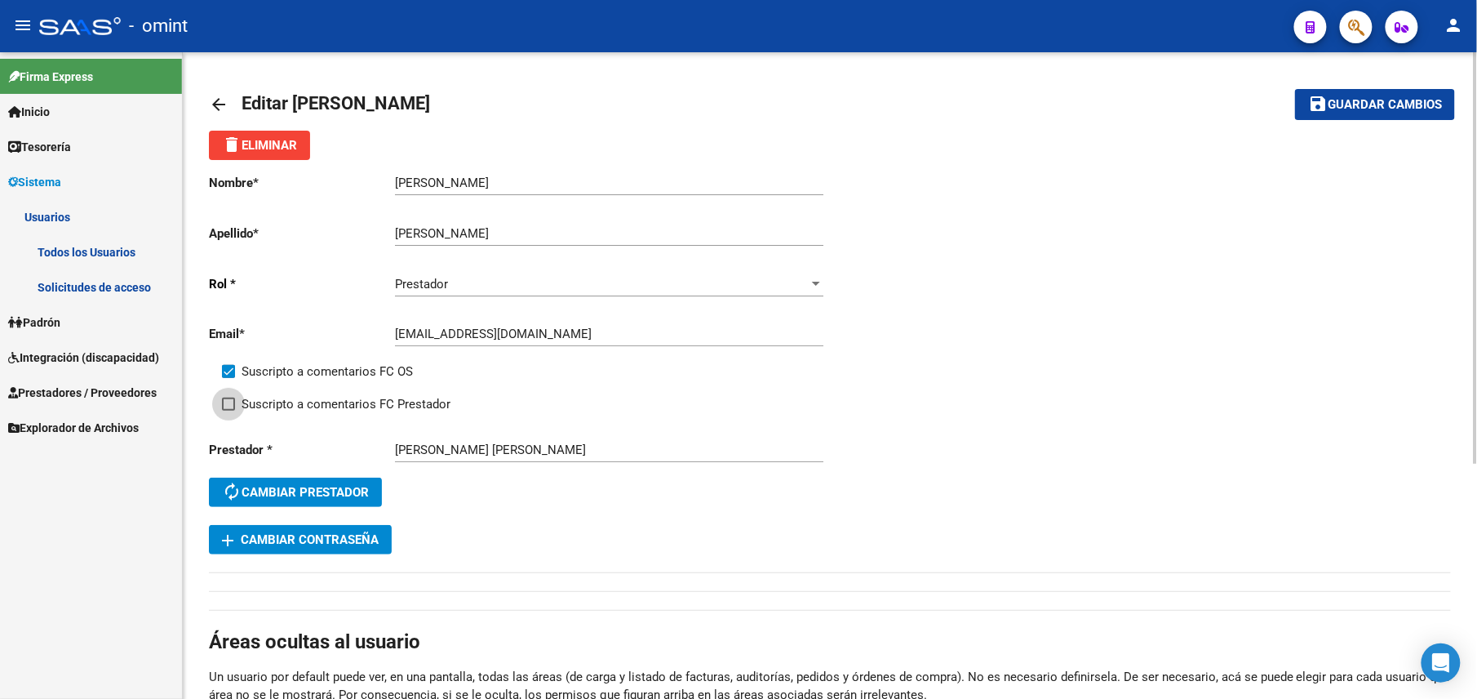
checkbox input "true"
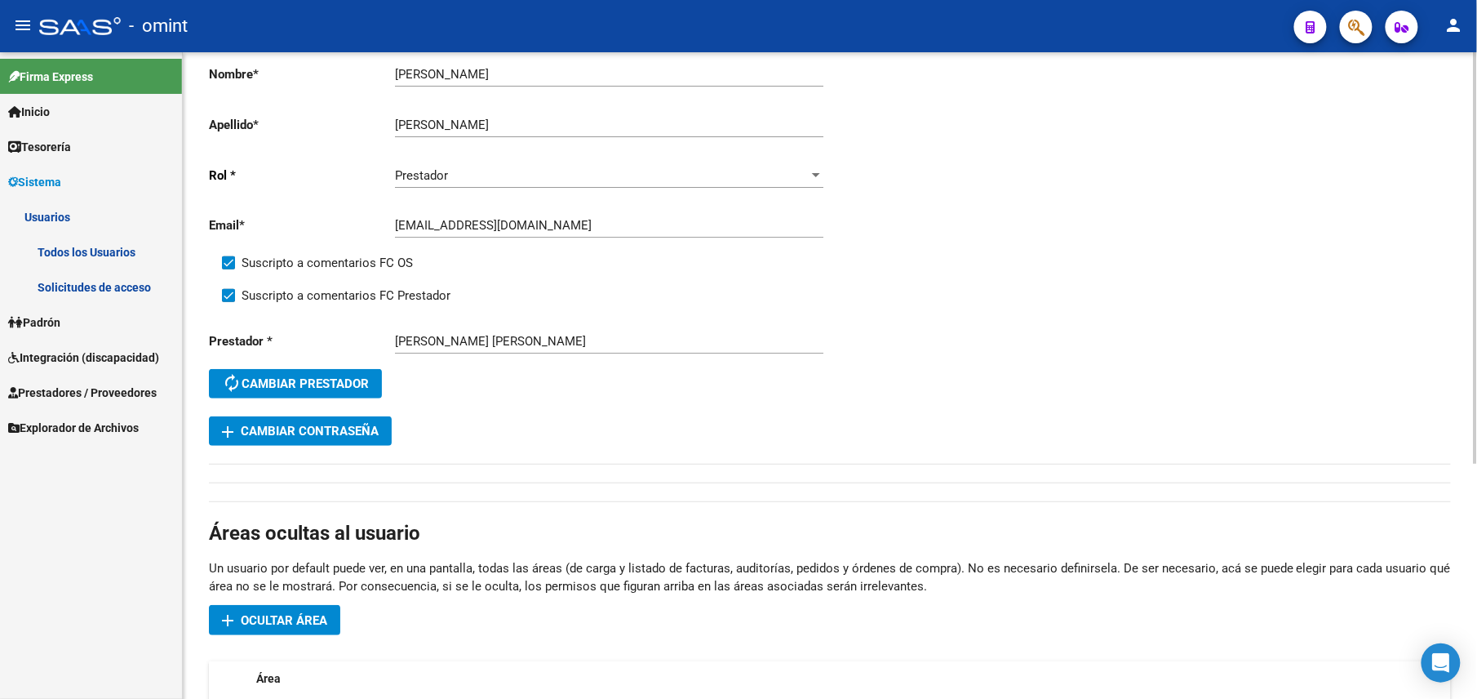
click at [317, 436] on span "add Cambiar Contraseña" at bounding box center [300, 431] width 157 height 15
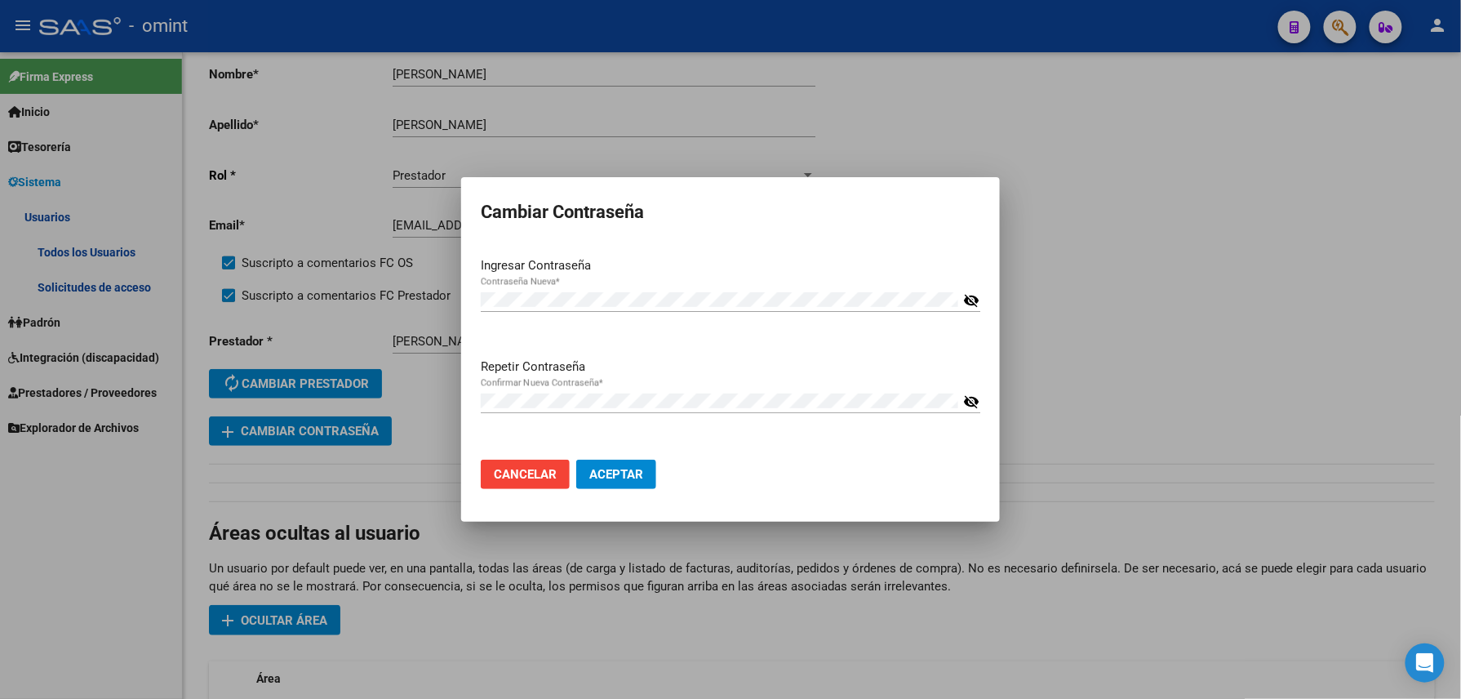
click at [966, 305] on mat-icon "visibility_off" at bounding box center [971, 301] width 16 height 20
click at [966, 300] on mat-icon "visibility" at bounding box center [971, 301] width 16 height 20
click at [973, 402] on mat-icon "visibility_off" at bounding box center [971, 402] width 16 height 20
click at [973, 402] on mat-icon "visibility" at bounding box center [971, 402] width 16 height 20
click at [627, 475] on span "Aceptar" at bounding box center [616, 474] width 54 height 15
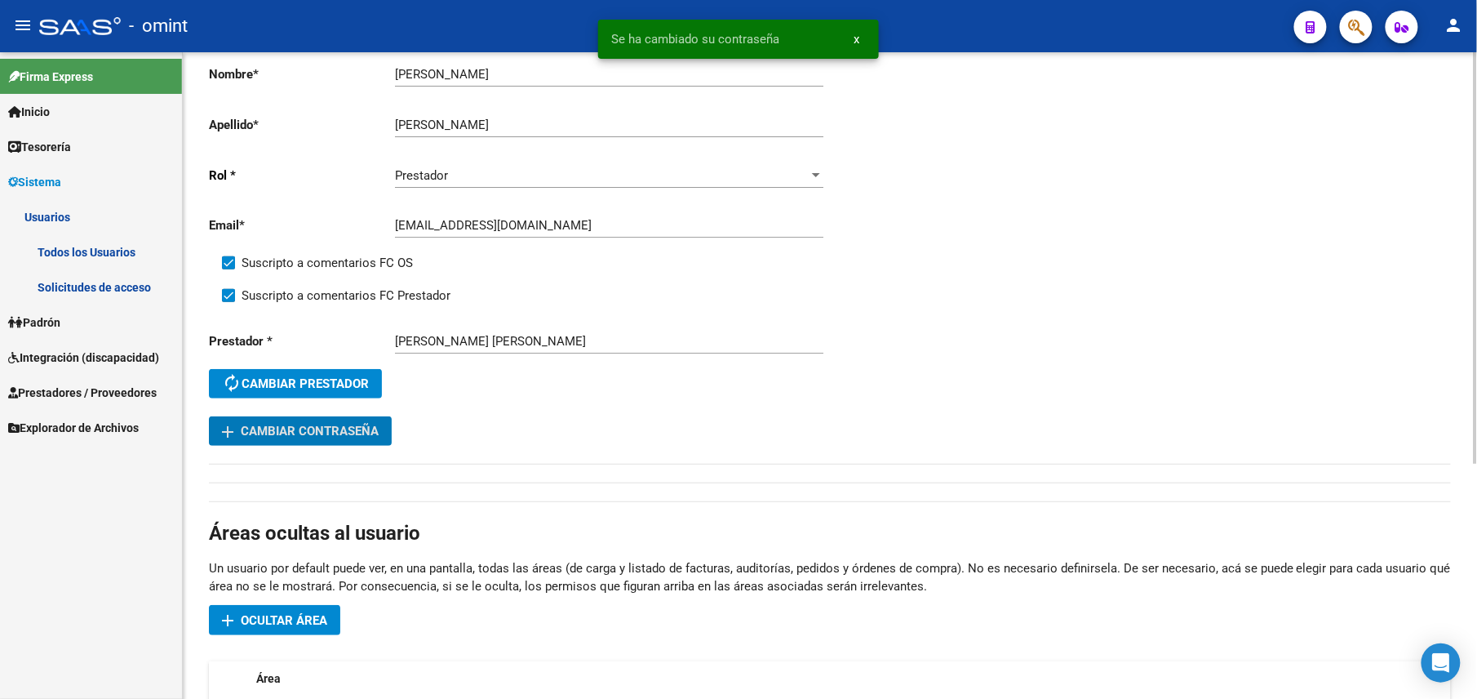
scroll to position [0, 0]
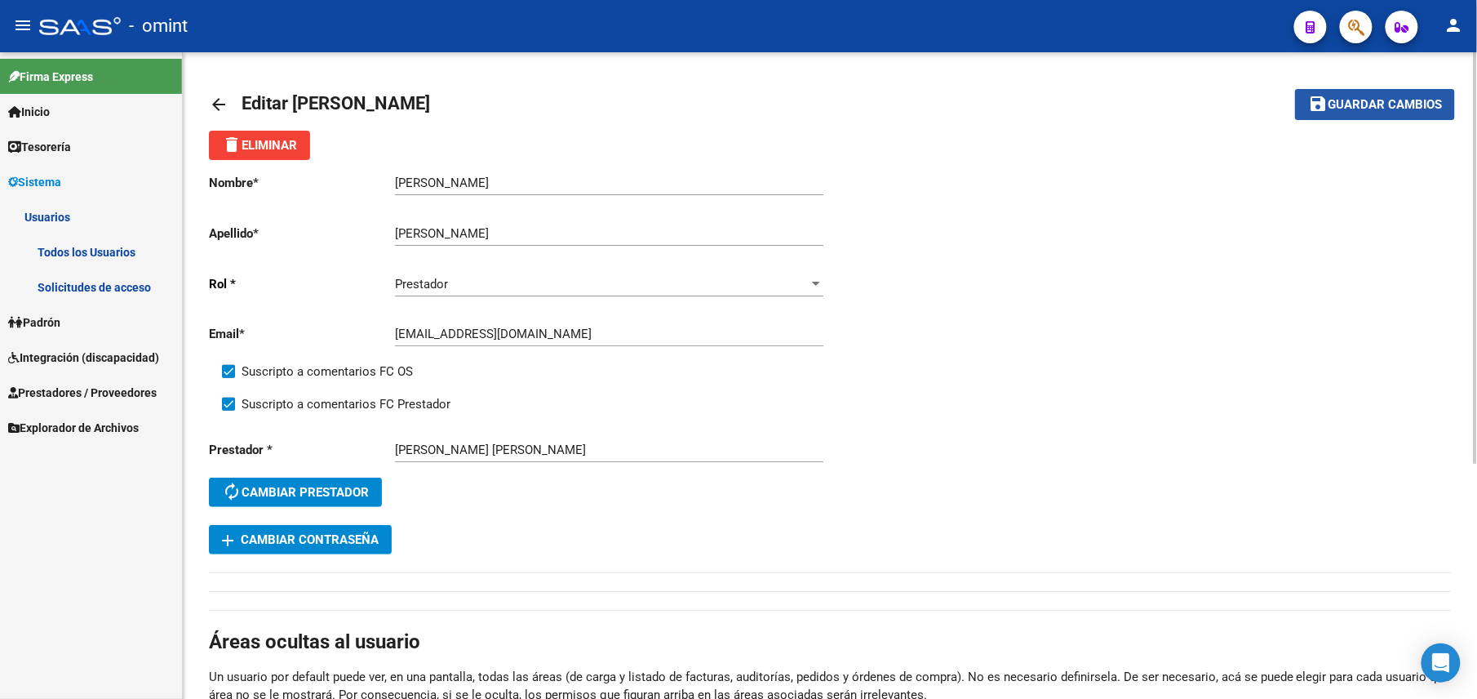
click at [1381, 105] on span "Guardar cambios" at bounding box center [1385, 105] width 114 height 15
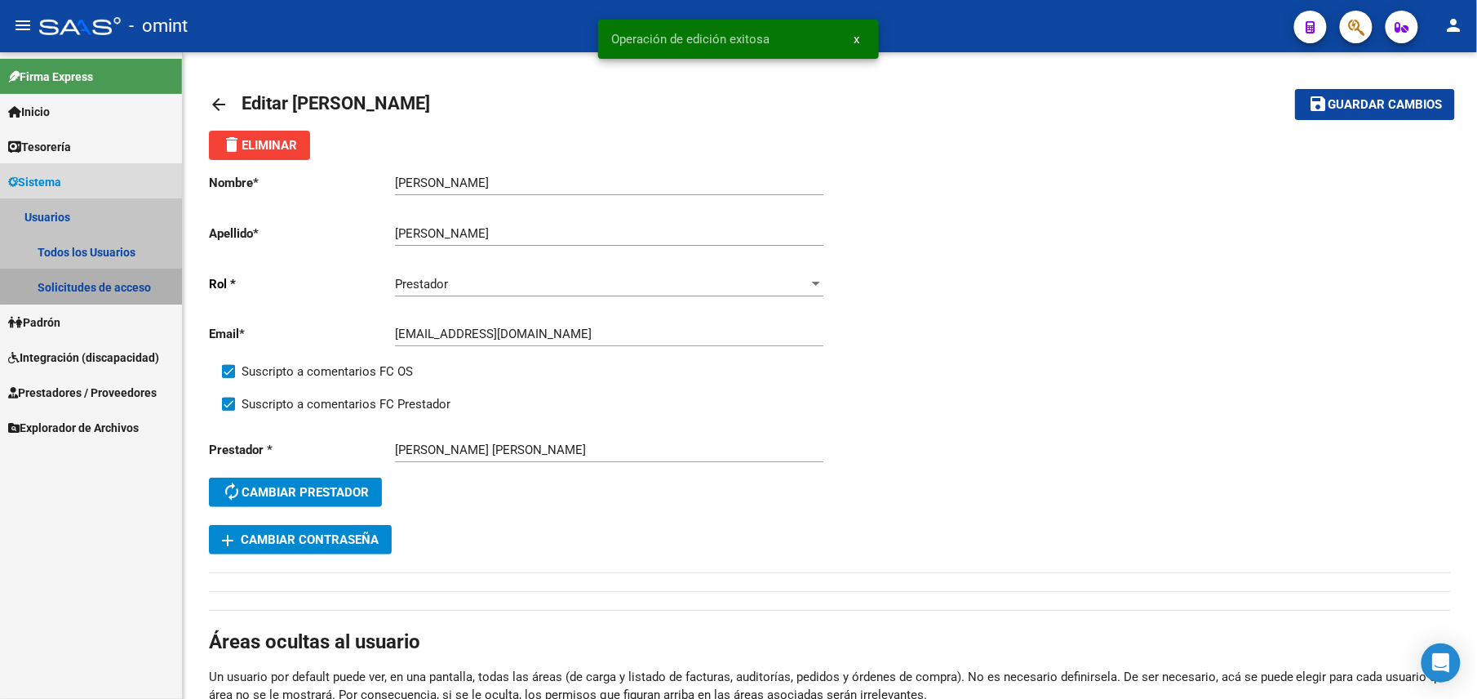
click at [101, 282] on link "Solicitudes de acceso" at bounding box center [91, 286] width 182 height 35
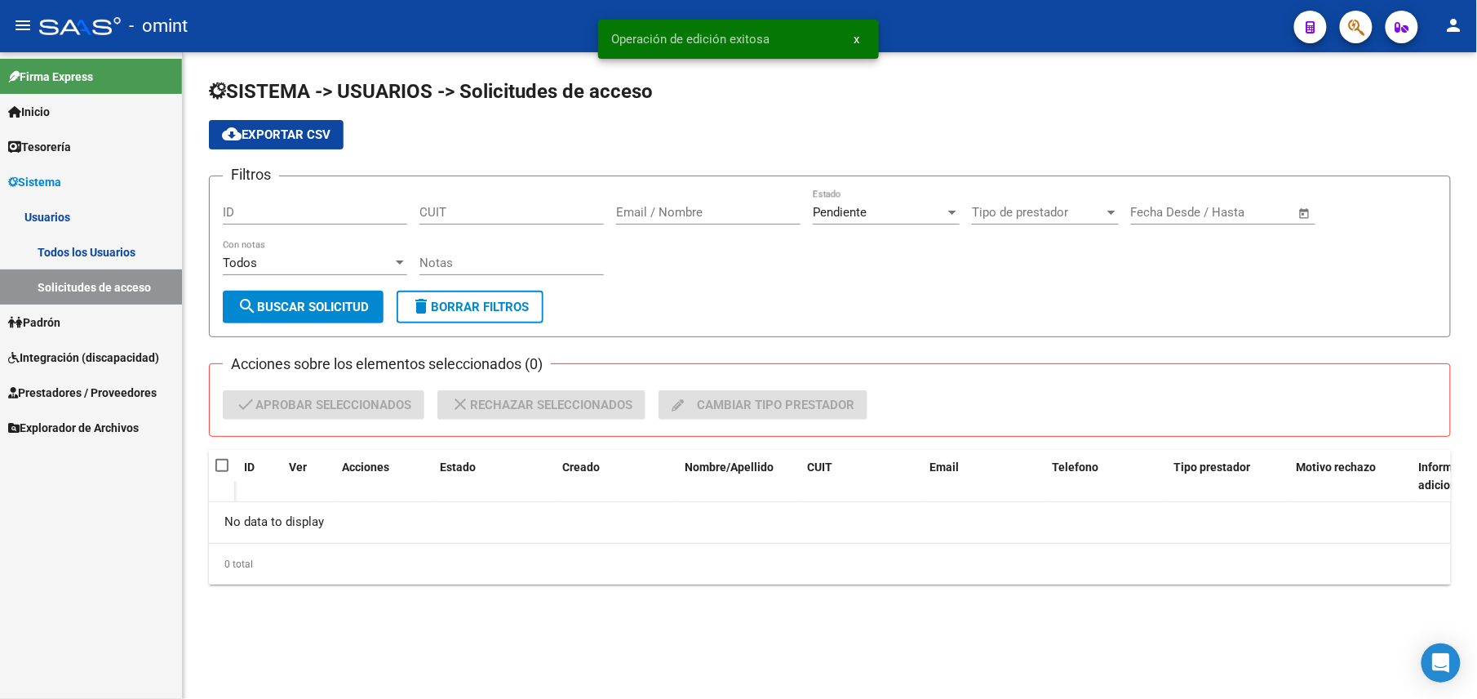
click at [459, 209] on input "CUIT" at bounding box center [511, 212] width 184 height 15
paste input "27-29414774-3"
type input "27-29414774-3"
click at [902, 211] on div "Pendiente" at bounding box center [879, 212] width 132 height 15
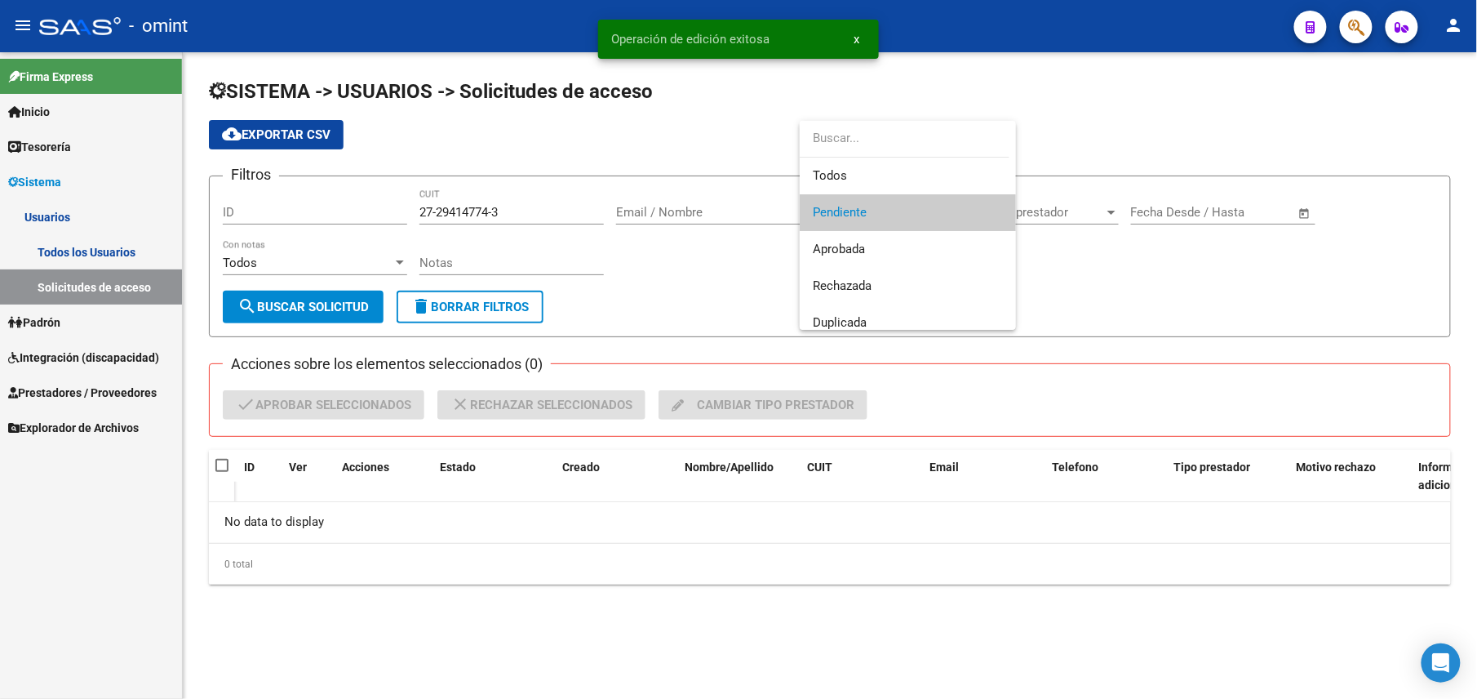
click at [872, 155] on div at bounding box center [905, 139] width 210 height 37
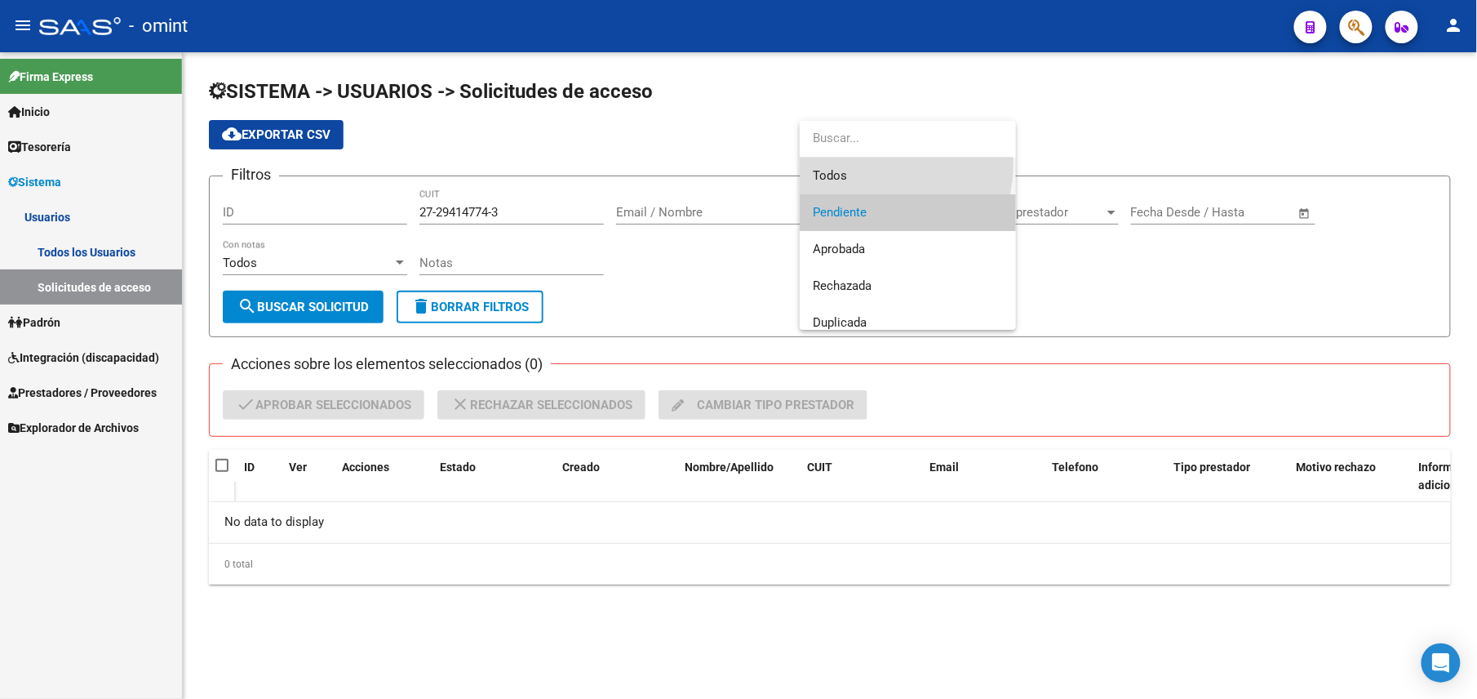
click at [865, 163] on span "Todos" at bounding box center [908, 175] width 190 height 37
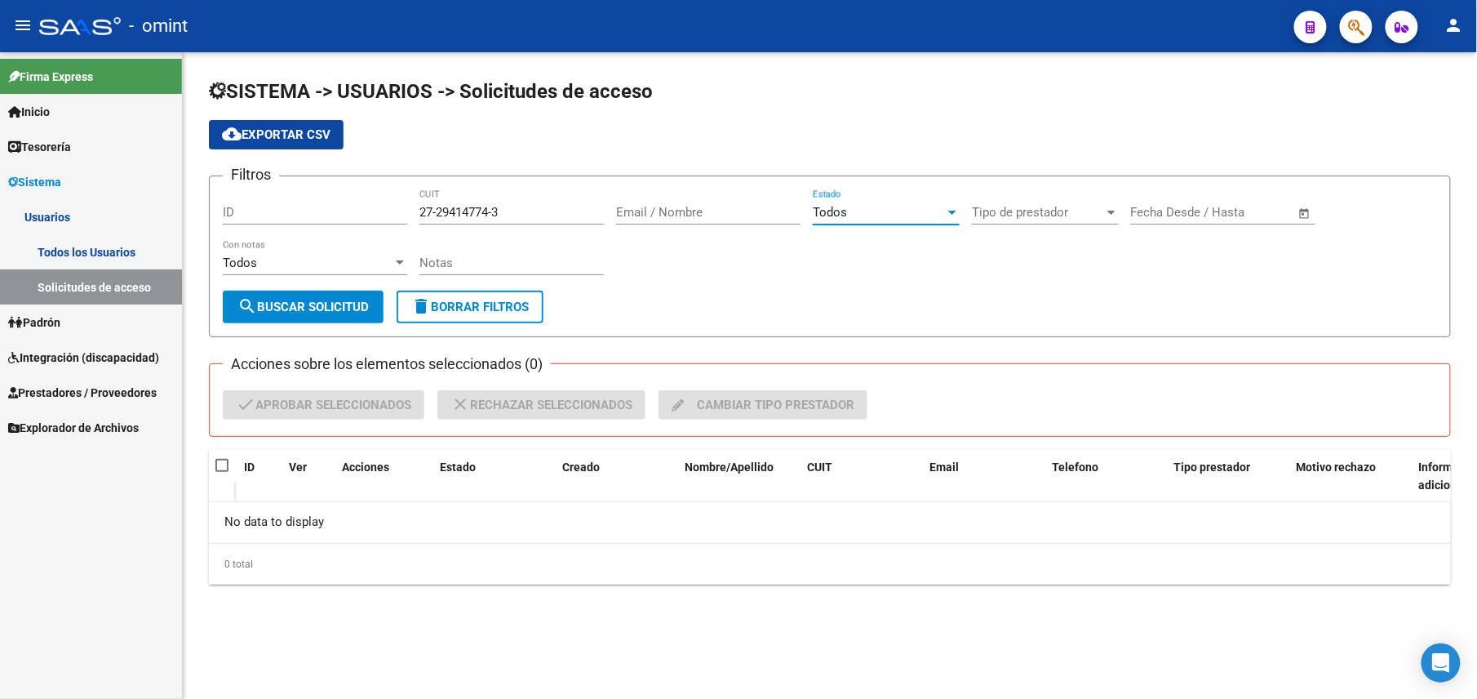
click at [273, 299] on span "search Buscar solicitud" at bounding box center [302, 306] width 131 height 15
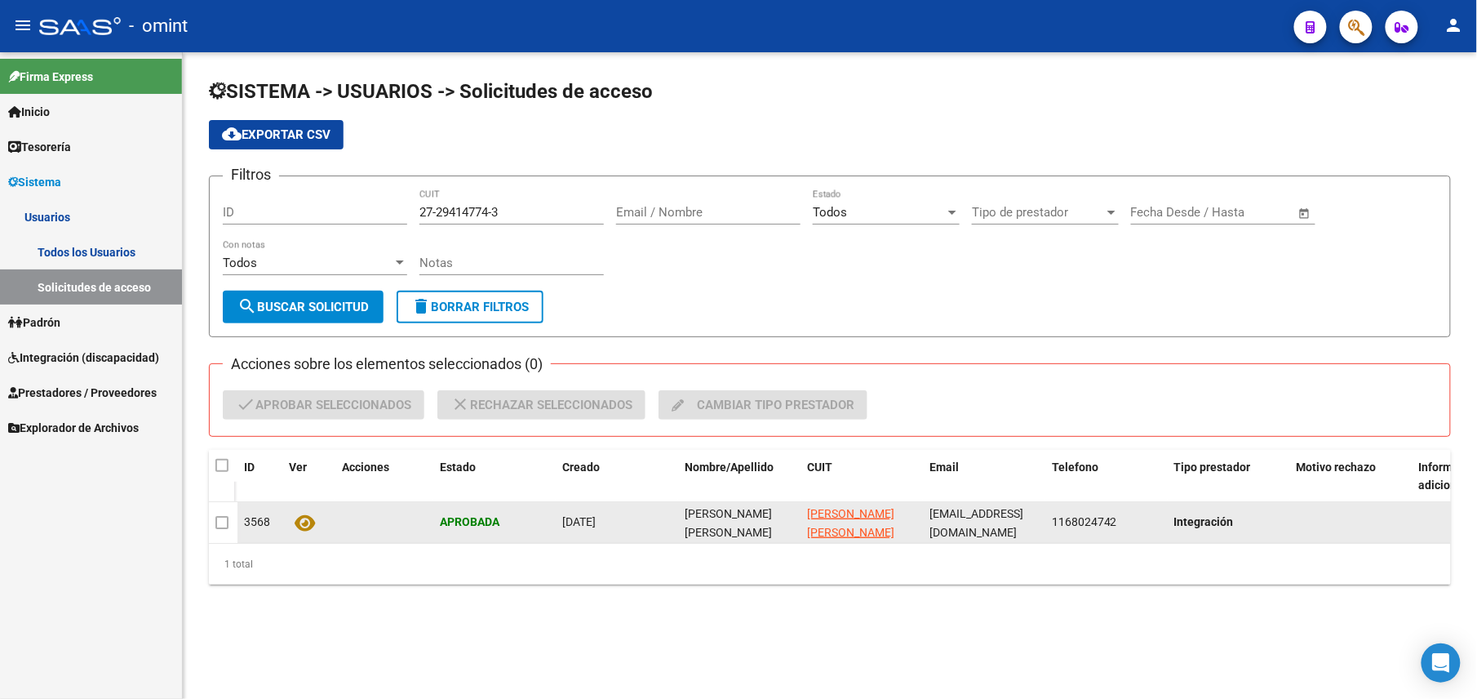
click at [308, 513] on icon at bounding box center [305, 522] width 20 height 19
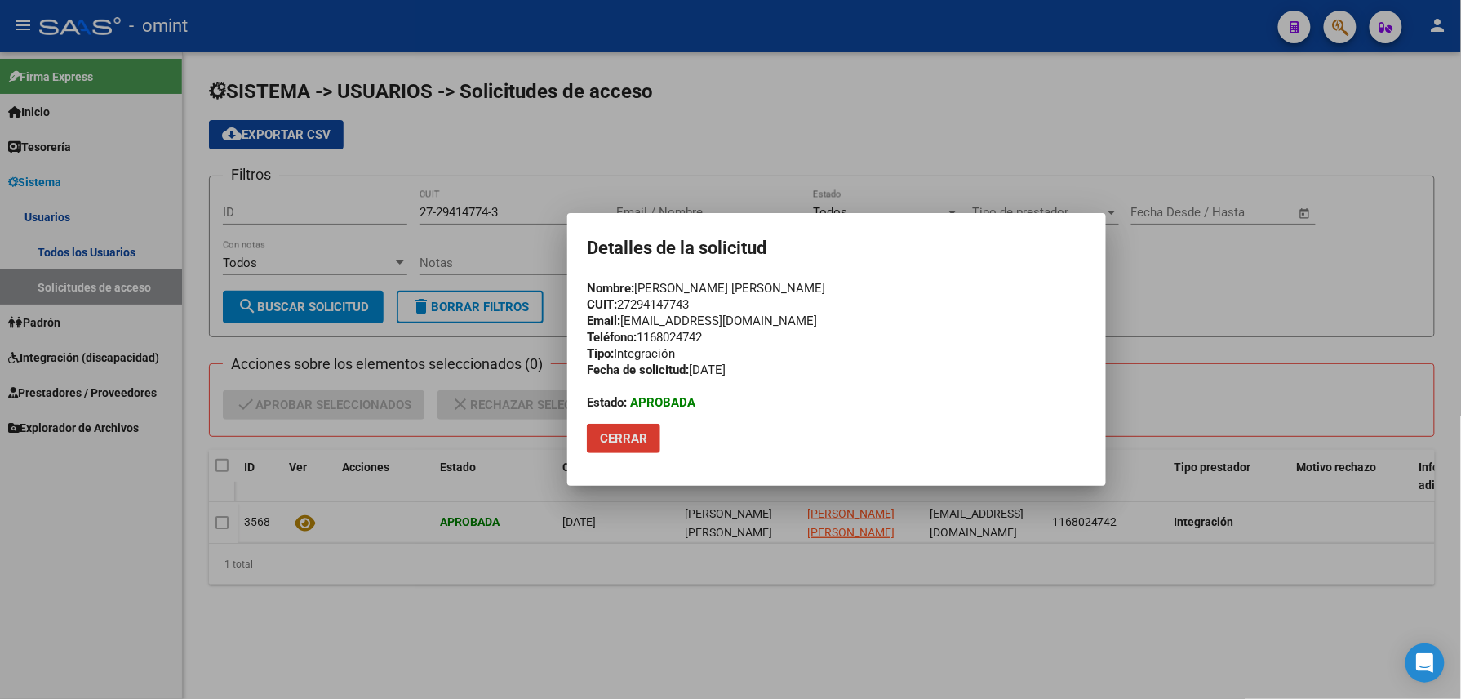
click at [661, 596] on div at bounding box center [730, 349] width 1461 height 699
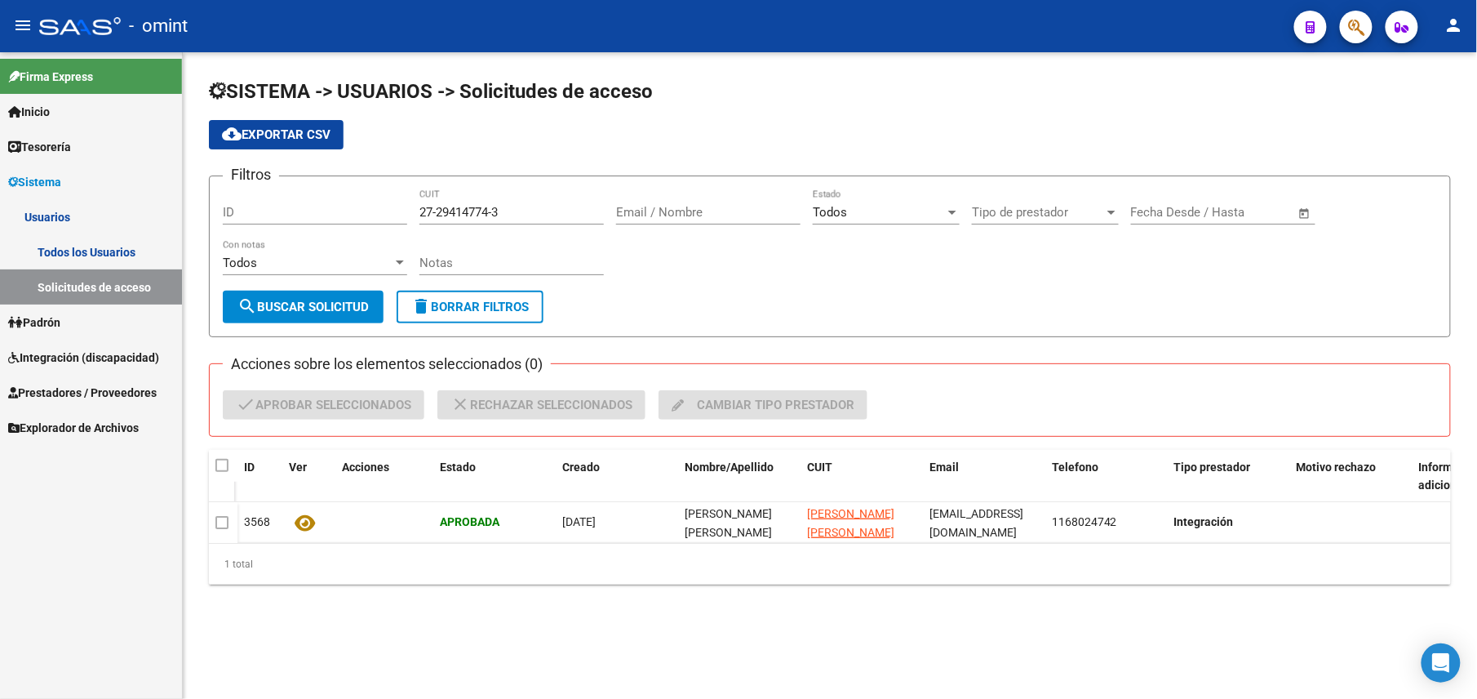
click at [648, 202] on div "Email / Nombre" at bounding box center [708, 206] width 184 height 35
